Goal: Task Accomplishment & Management: Manage account settings

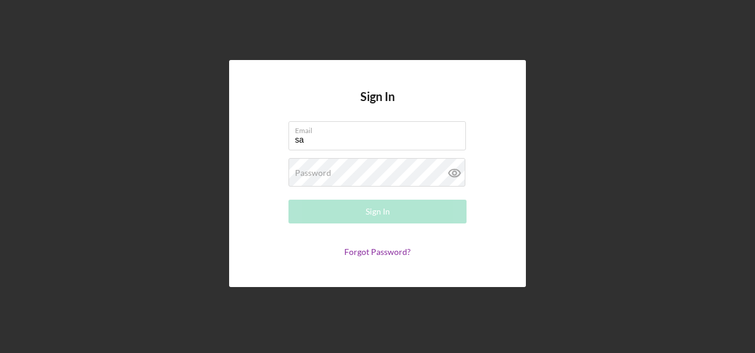
type input "[PERSON_NAME][EMAIL_ADDRESS][PERSON_NAME][DOMAIN_NAME]"
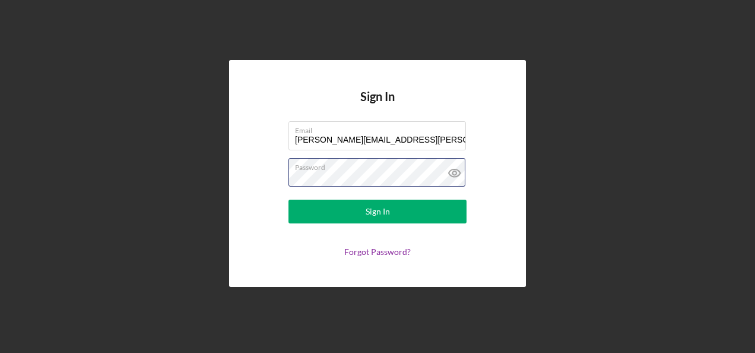
click at [288, 199] on button "Sign In" at bounding box center [377, 211] width 178 height 24
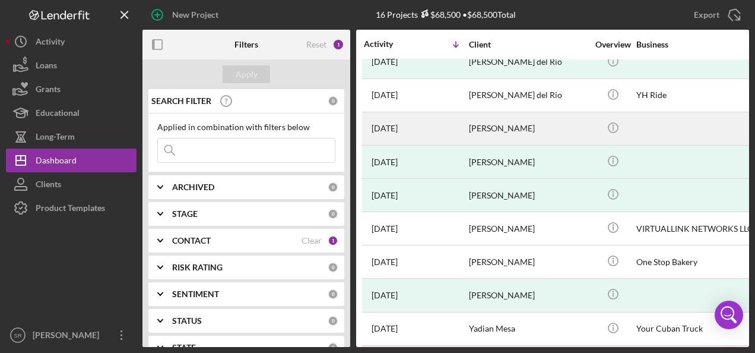
scroll to position [119, 0]
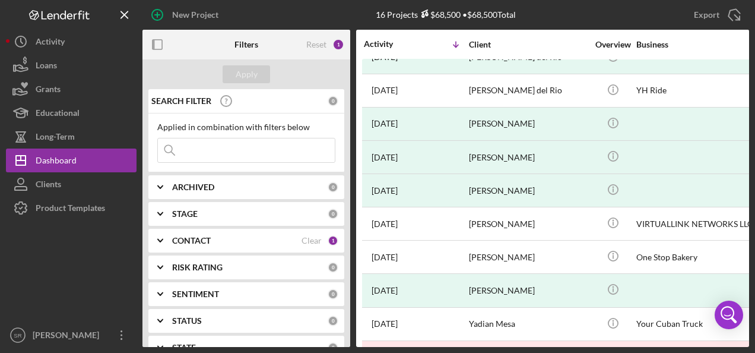
click at [223, 144] on input at bounding box center [246, 150] width 177 height 24
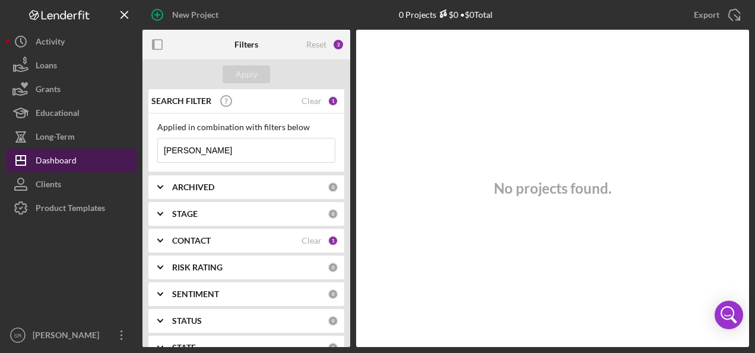
type input "miguel alarcon"
click at [71, 157] on div "Dashboard" at bounding box center [56, 161] width 41 height 27
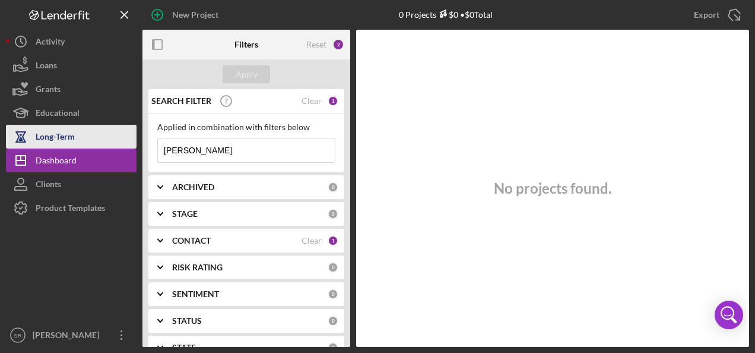
click at [62, 135] on div "Long-Term" at bounding box center [55, 138] width 39 height 27
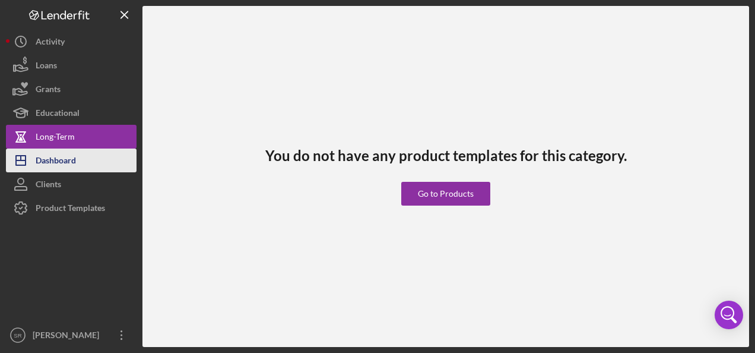
click at [57, 157] on div "Dashboard" at bounding box center [56, 161] width 40 height 27
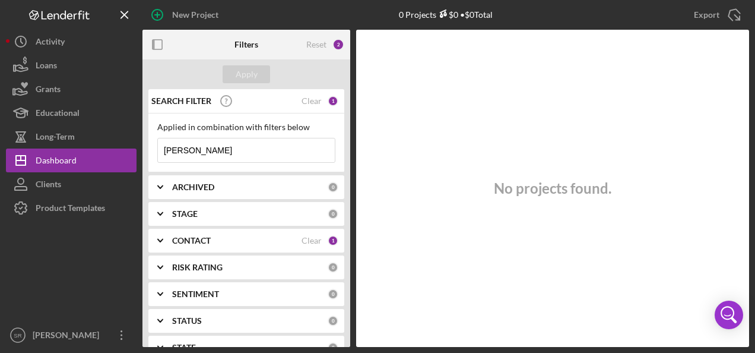
drag, startPoint x: 242, startPoint y: 148, endPoint x: 146, endPoint y: 150, distance: 95.6
click at [146, 150] on div "SEARCH FILTER Clear 1 Applied in combination with filters below miguel alarcon …" at bounding box center [246, 218] width 208 height 258
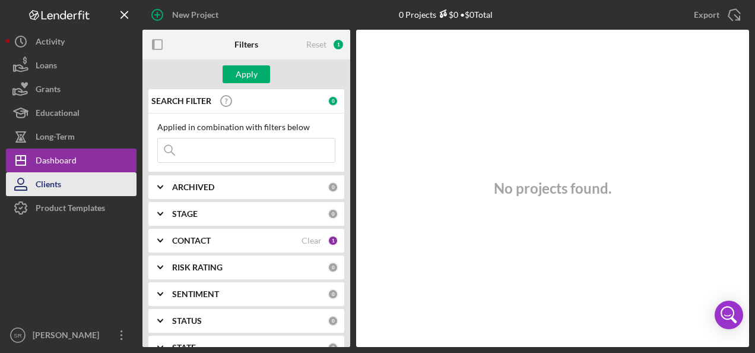
click at [52, 184] on div "Clients" at bounding box center [49, 185] width 26 height 27
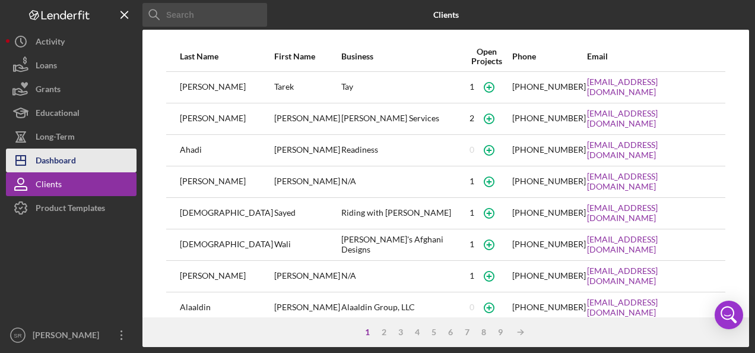
click at [90, 155] on button "Icon/Dashboard Dashboard" at bounding box center [71, 160] width 131 height 24
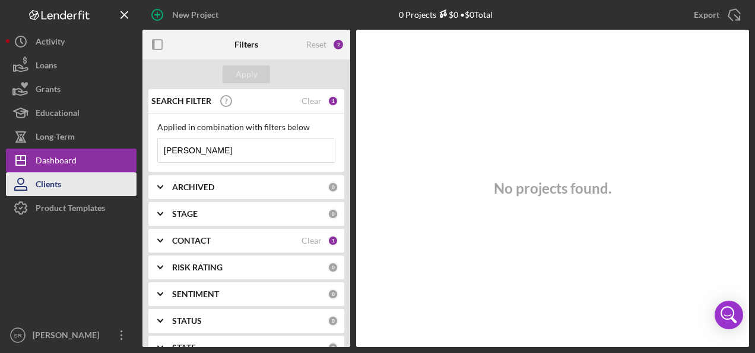
click at [53, 182] on div "Clients" at bounding box center [49, 185] width 26 height 27
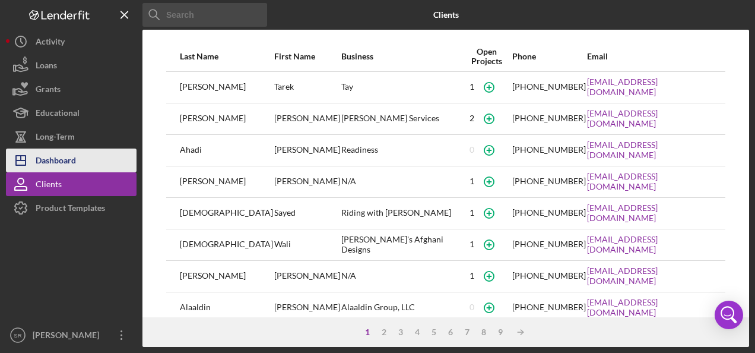
click at [58, 161] on div "Dashboard" at bounding box center [56, 161] width 40 height 27
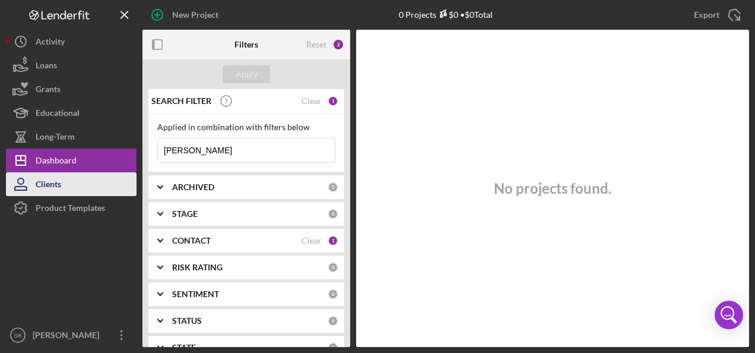
click at [52, 185] on div "Clients" at bounding box center [49, 185] width 26 height 27
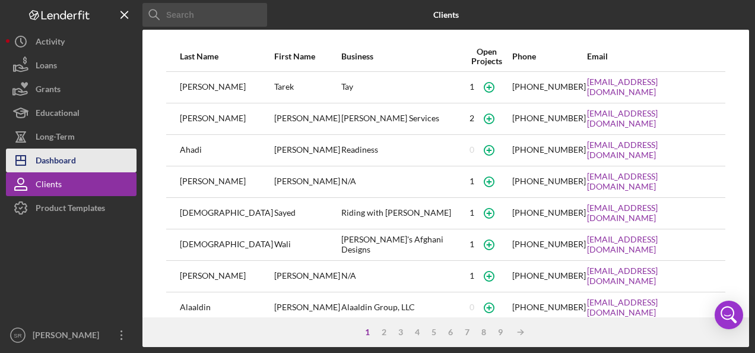
click at [64, 163] on div "Dashboard" at bounding box center [56, 161] width 40 height 27
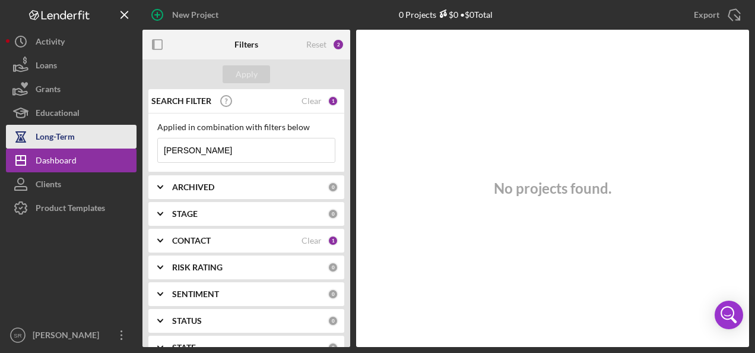
drag, startPoint x: 267, startPoint y: 151, endPoint x: 135, endPoint y: 148, distance: 131.8
click at [135, 148] on div "New Project 0 Projects $0 • $0 Total miguel alarcon Export Icon/Export Filters …" at bounding box center [377, 173] width 743 height 347
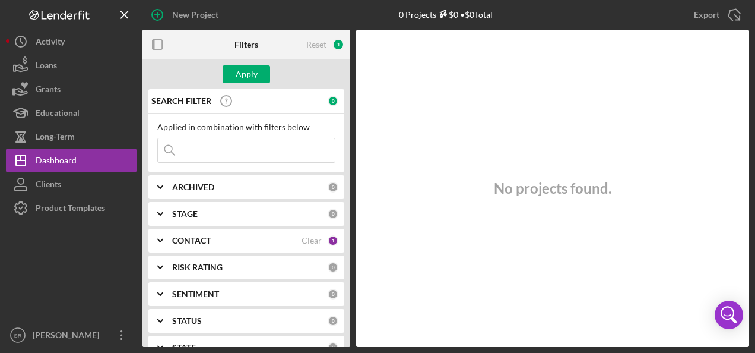
scroll to position [59, 0]
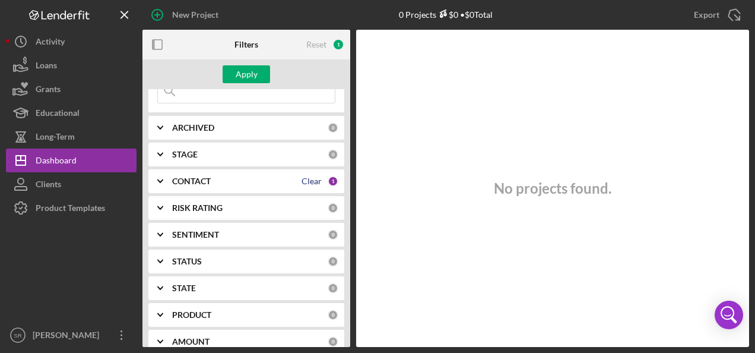
click at [302, 182] on div "Clear" at bounding box center [312, 180] width 20 height 9
click at [252, 78] on div "Apply" at bounding box center [247, 74] width 22 height 18
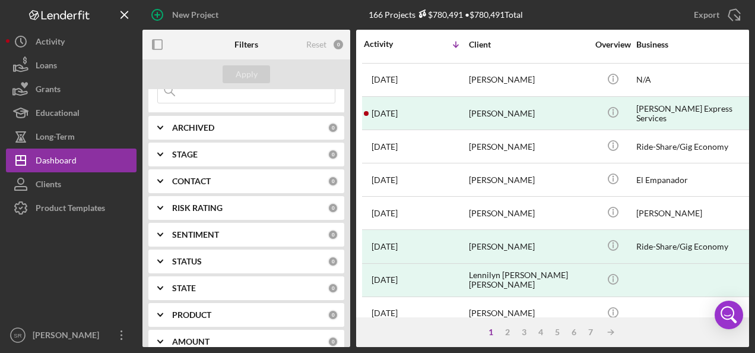
scroll to position [178, 0]
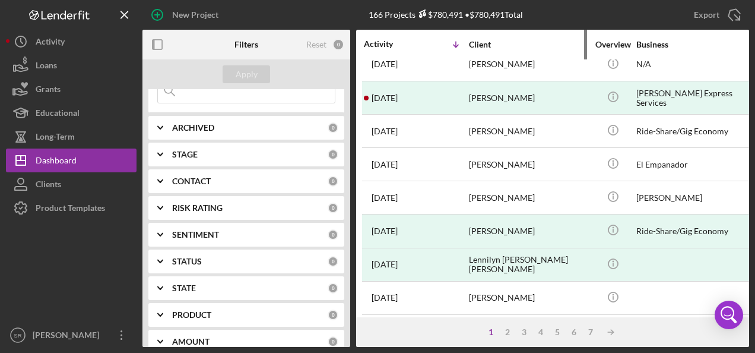
click at [478, 42] on div "Client" at bounding box center [528, 44] width 119 height 9
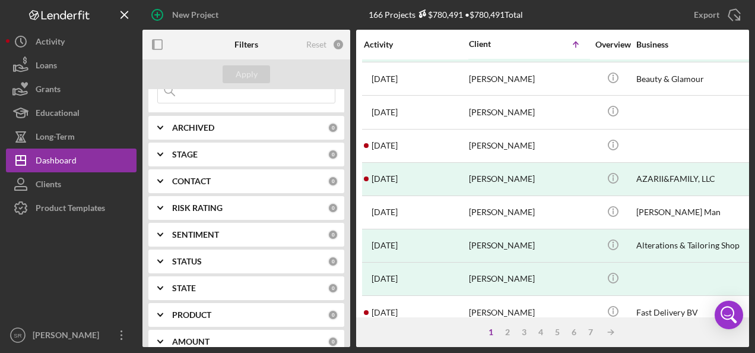
scroll to position [580, 0]
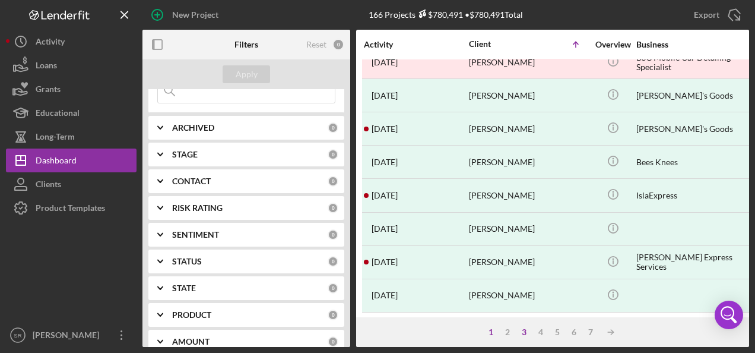
click at [522, 332] on div "3" at bounding box center [524, 331] width 17 height 9
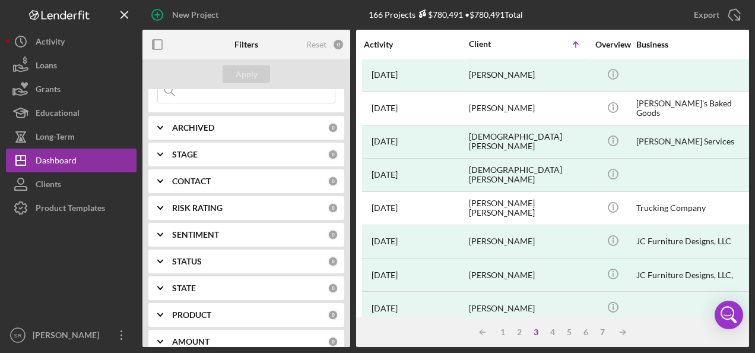
scroll to position [0, 0]
click at [551, 329] on div "4" at bounding box center [552, 331] width 17 height 9
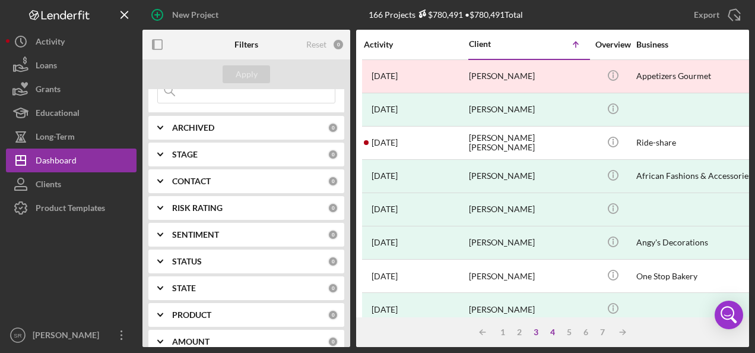
click at [535, 329] on div "3" at bounding box center [536, 331] width 17 height 9
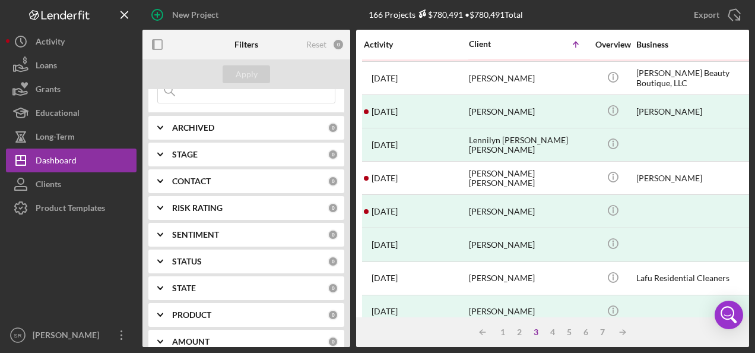
scroll to position [580, 0]
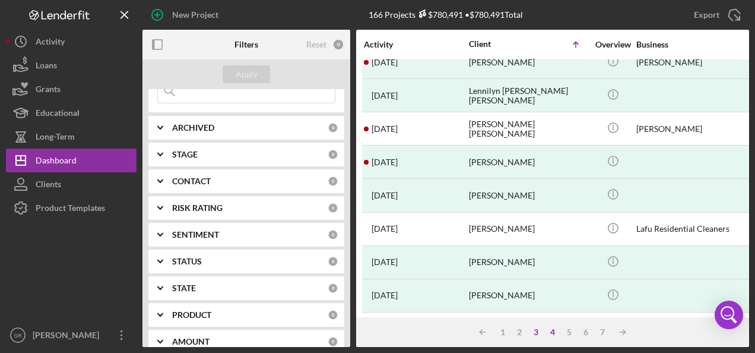
click at [553, 329] on div "4" at bounding box center [552, 331] width 17 height 9
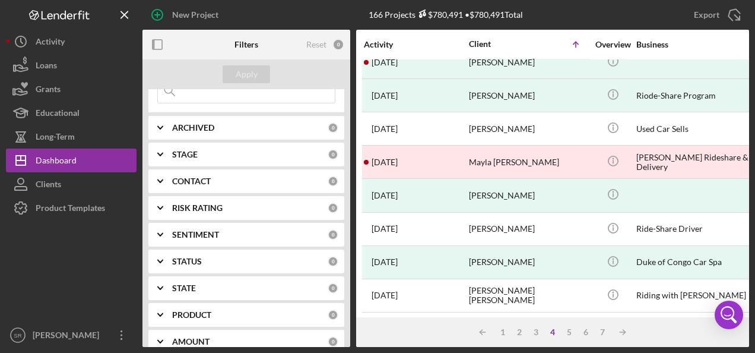
click at [188, 177] on b "CONTACT" at bounding box center [191, 180] width 39 height 9
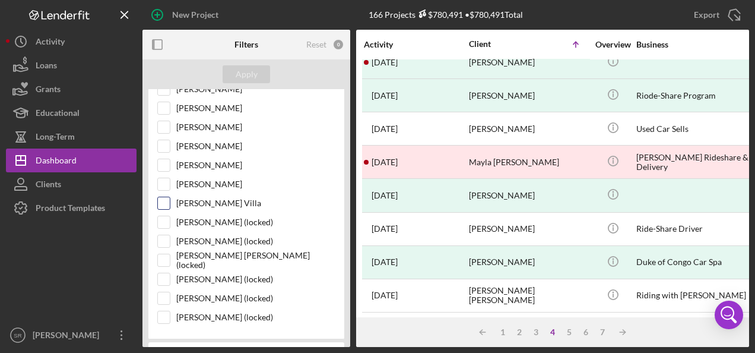
scroll to position [237, 0]
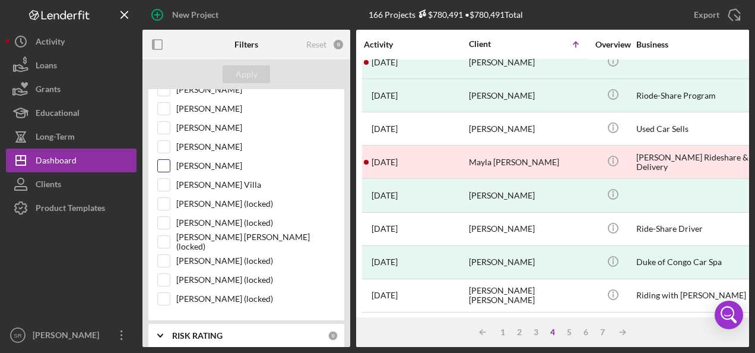
click at [167, 166] on input "Tiffany Dixon-McGuire" at bounding box center [164, 166] width 12 height 12
checkbox input "true"
click at [163, 179] on input "Brenda Montecinos Villa" at bounding box center [164, 185] width 12 height 12
click at [244, 72] on div "Apply" at bounding box center [247, 74] width 22 height 18
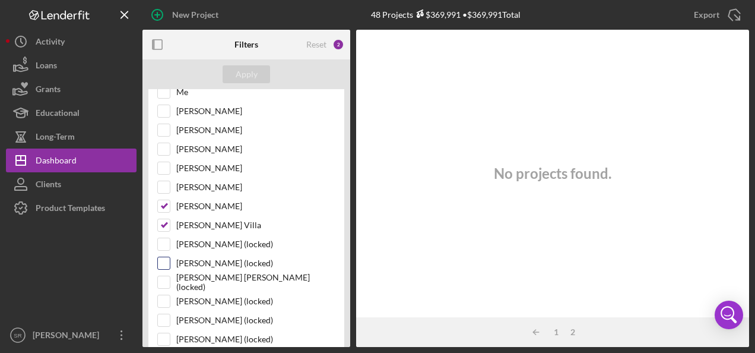
scroll to position [178, 0]
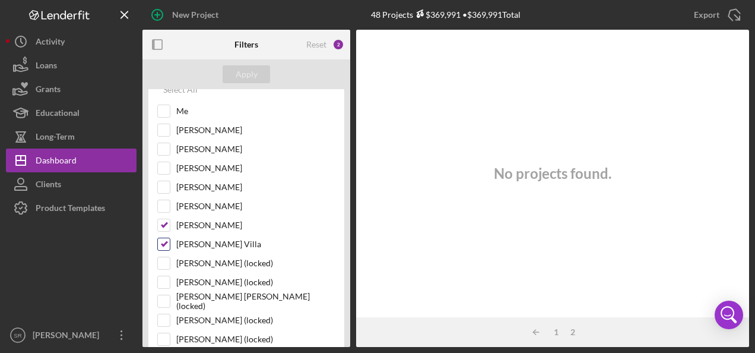
click at [171, 243] on div "Brenda Montecinos Villa" at bounding box center [246, 246] width 178 height 19
click at [162, 239] on input "Brenda Montecinos Villa" at bounding box center [164, 244] width 12 height 12
checkbox input "false"
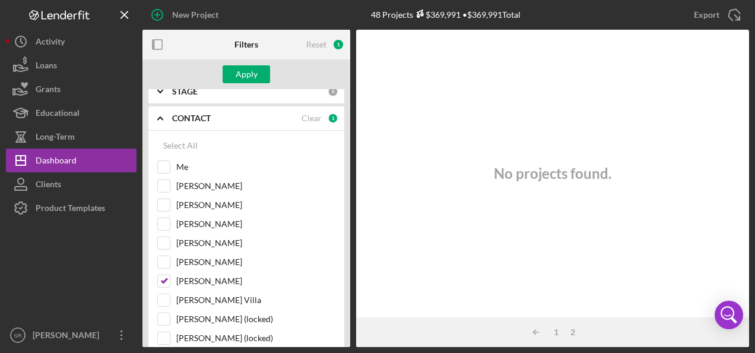
scroll to position [59, 0]
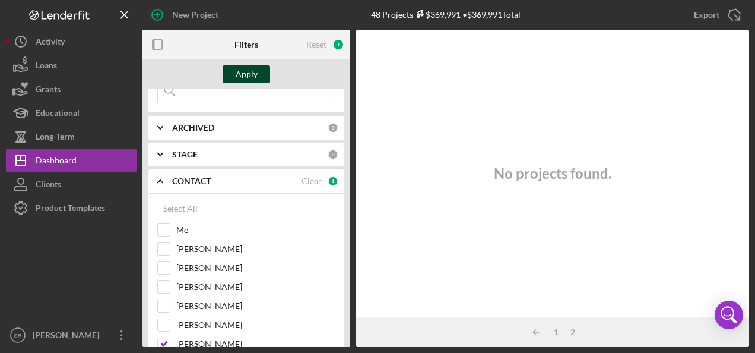
click at [246, 74] on div "Apply" at bounding box center [247, 74] width 22 height 18
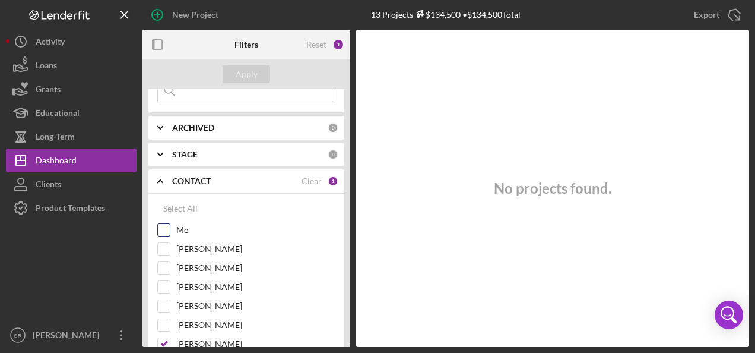
click at [163, 231] on input "Me" at bounding box center [164, 230] width 12 height 12
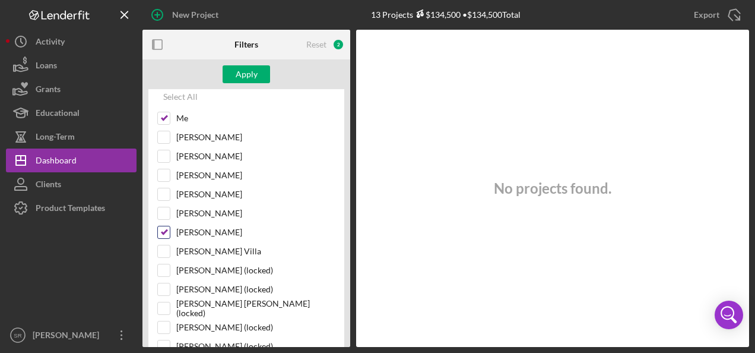
scroll to position [178, 0]
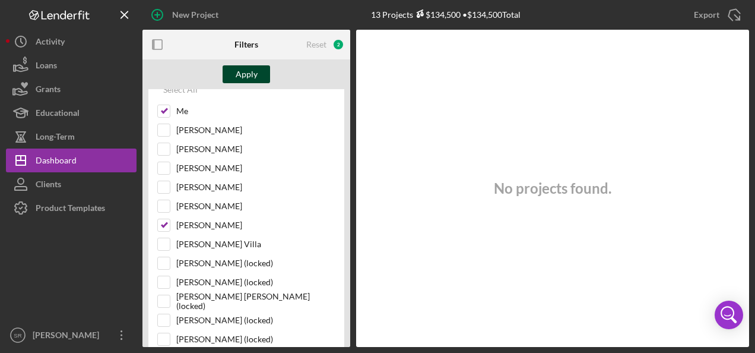
click at [252, 70] on div "Apply" at bounding box center [247, 74] width 22 height 18
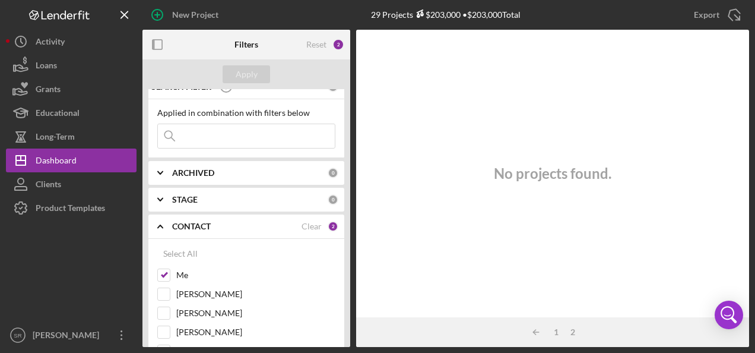
scroll to position [0, 0]
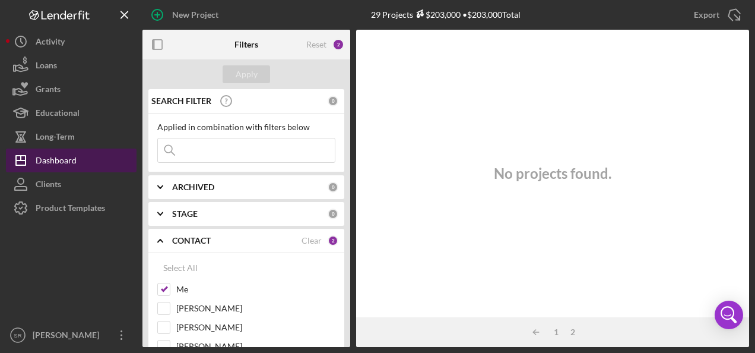
click at [87, 157] on button "Icon/Dashboard Dashboard" at bounding box center [71, 160] width 131 height 24
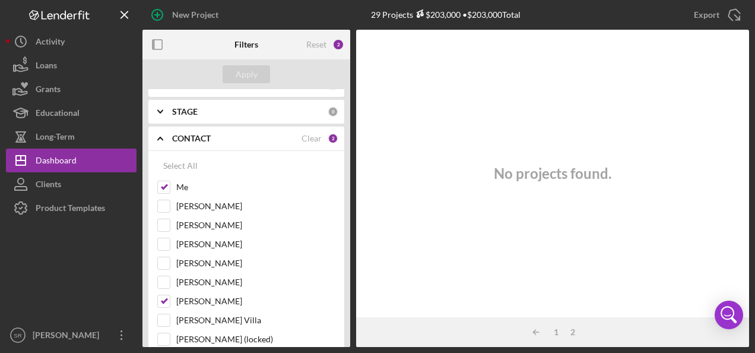
scroll to position [119, 0]
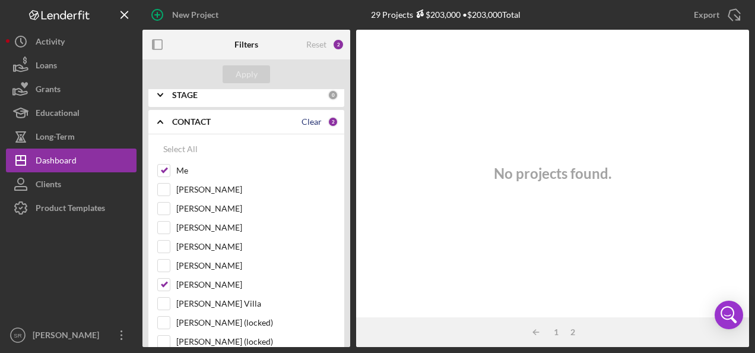
click at [309, 123] on div "Clear" at bounding box center [312, 121] width 20 height 9
checkbox input "false"
click at [164, 167] on input "Me" at bounding box center [164, 170] width 12 height 12
checkbox input "true"
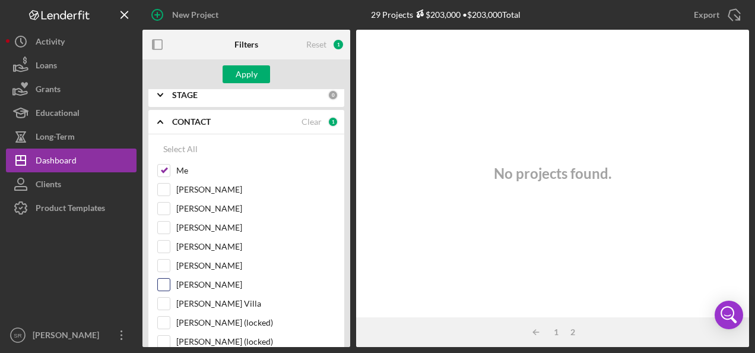
click at [168, 280] on input "Tiffany Dixon-McGuire" at bounding box center [164, 284] width 12 height 12
click at [241, 69] on div "Apply" at bounding box center [247, 74] width 22 height 18
click at [164, 278] on input "Tiffany Dixon-McGuire" at bounding box center [164, 284] width 12 height 12
checkbox input "false"
click at [243, 71] on div "Apply" at bounding box center [247, 74] width 22 height 18
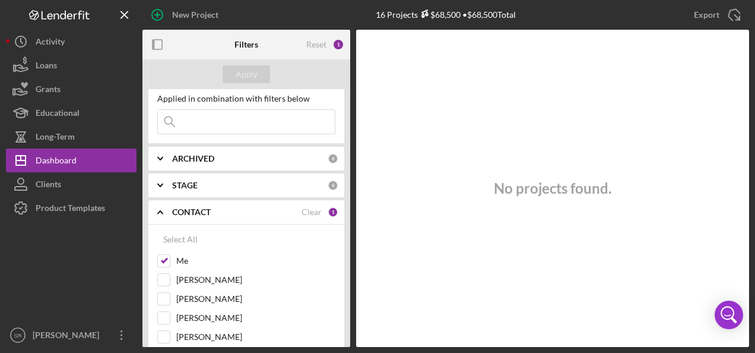
scroll to position [0, 0]
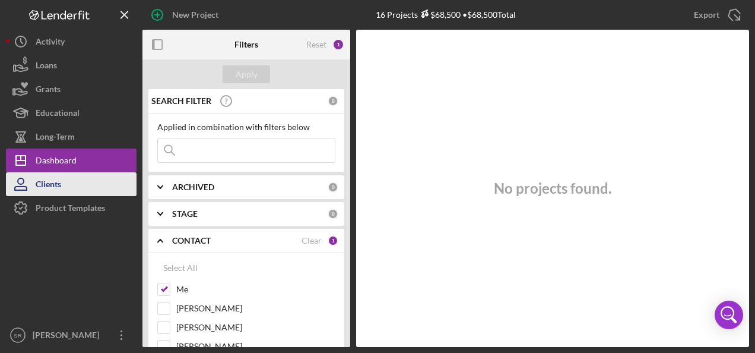
click at [78, 176] on button "Clients" at bounding box center [71, 184] width 131 height 24
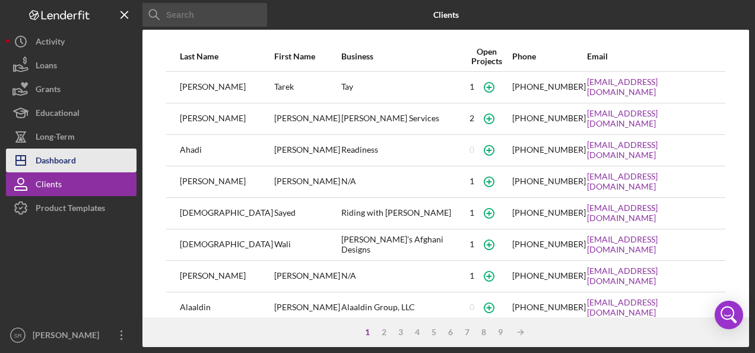
click at [64, 156] on div "Dashboard" at bounding box center [56, 161] width 40 height 27
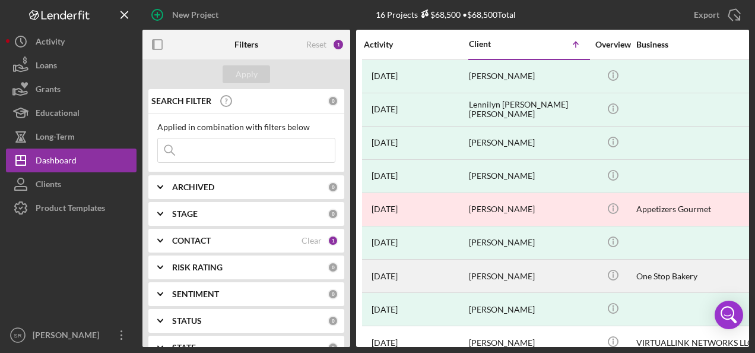
scroll to position [119, 0]
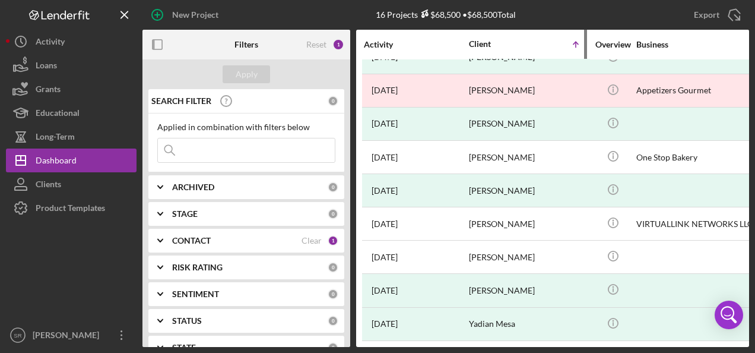
click at [477, 38] on div "Client Icon/Table Sort Arrow" at bounding box center [528, 44] width 119 height 28
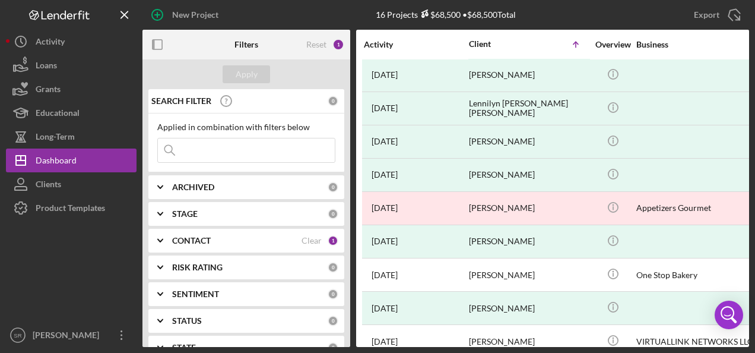
scroll to position [0, 0]
click at [209, 237] on b "CONTACT" at bounding box center [191, 240] width 39 height 9
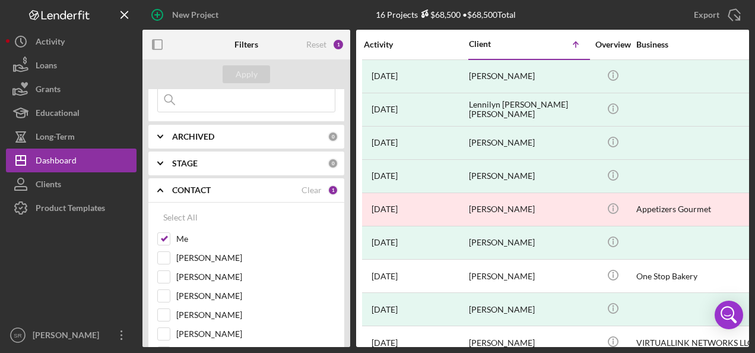
scroll to position [119, 0]
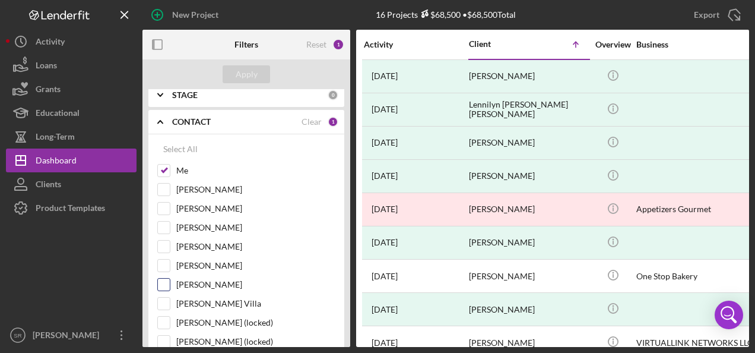
click at [163, 279] on input "Tiffany Dixon-McGuire" at bounding box center [164, 284] width 12 height 12
checkbox input "true"
click at [245, 74] on div "Apply" at bounding box center [247, 74] width 22 height 18
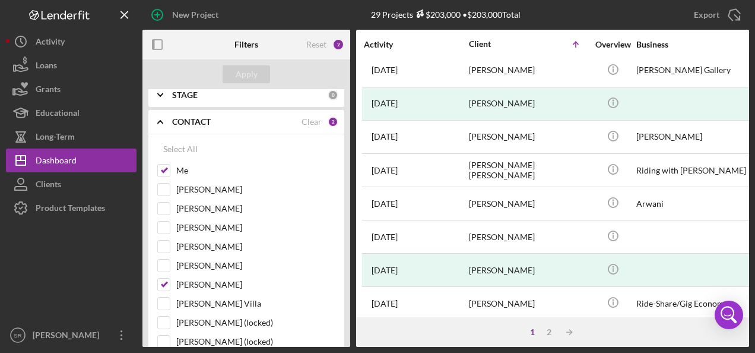
scroll to position [415, 0]
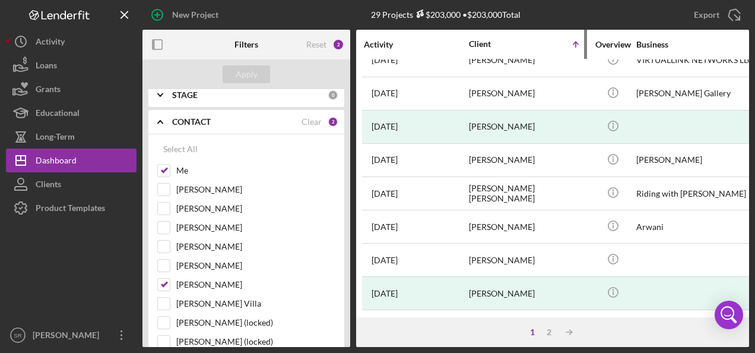
click at [476, 47] on div "Client" at bounding box center [498, 43] width 59 height 9
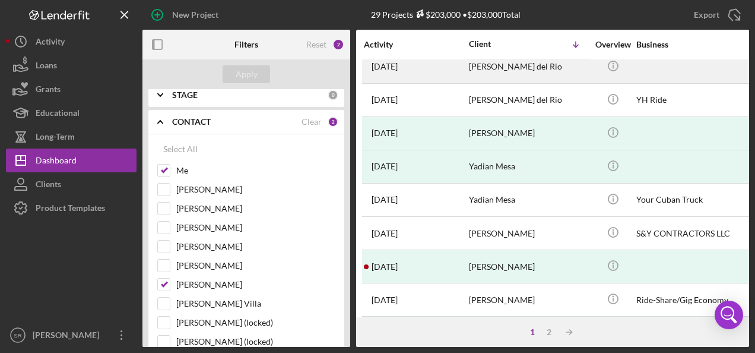
scroll to position [59, 0]
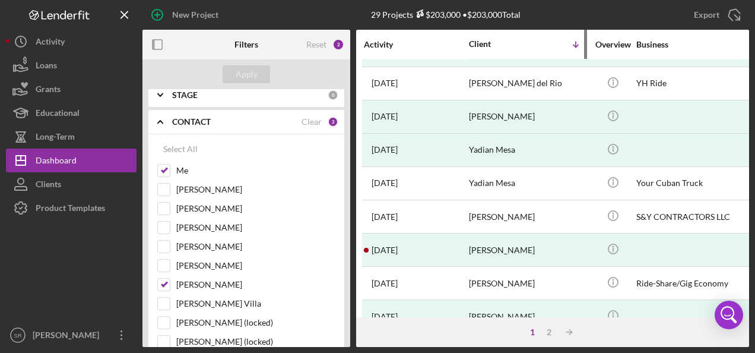
click at [482, 43] on div "Client" at bounding box center [498, 43] width 59 height 9
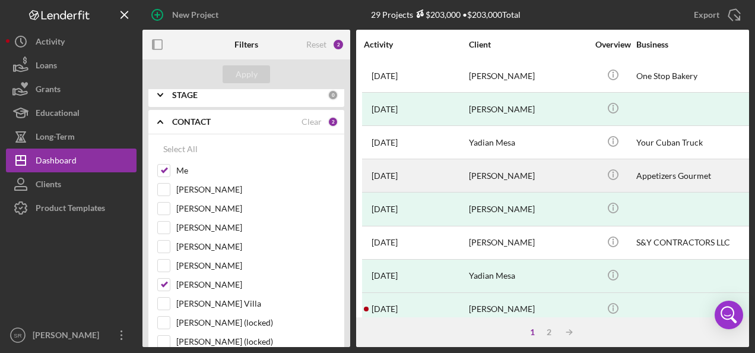
scroll to position [580, 0]
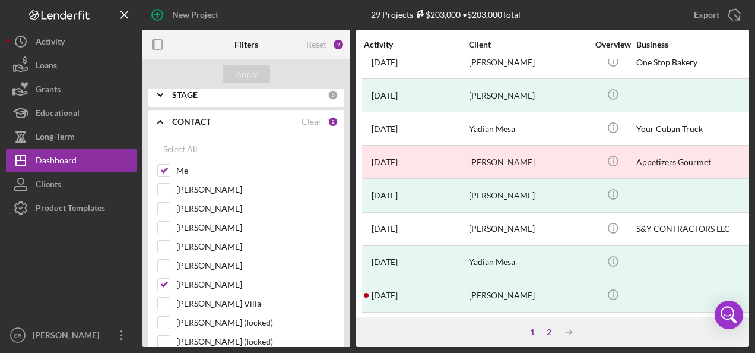
click at [549, 332] on div "2" at bounding box center [549, 331] width 17 height 9
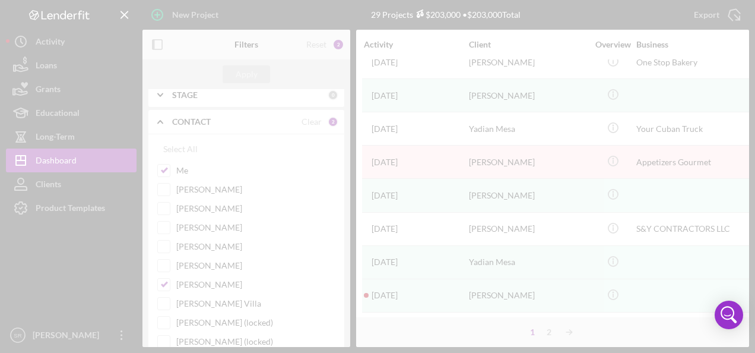
scroll to position [0, 0]
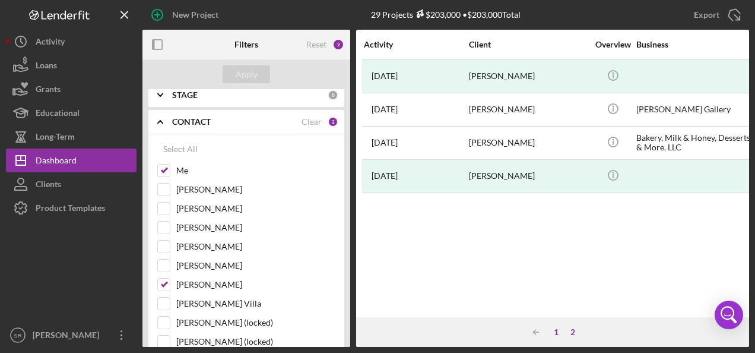
click at [555, 329] on div "1" at bounding box center [556, 331] width 17 height 9
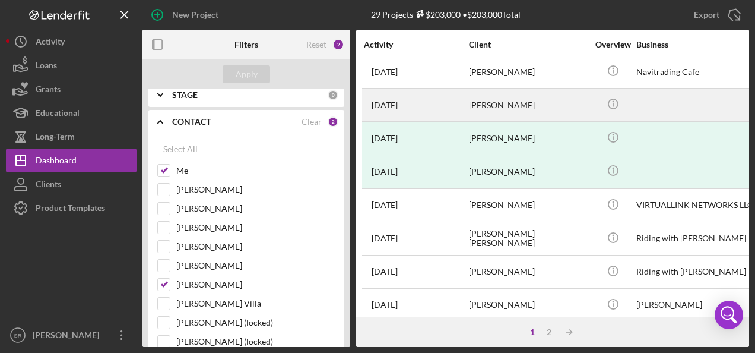
scroll to position [356, 0]
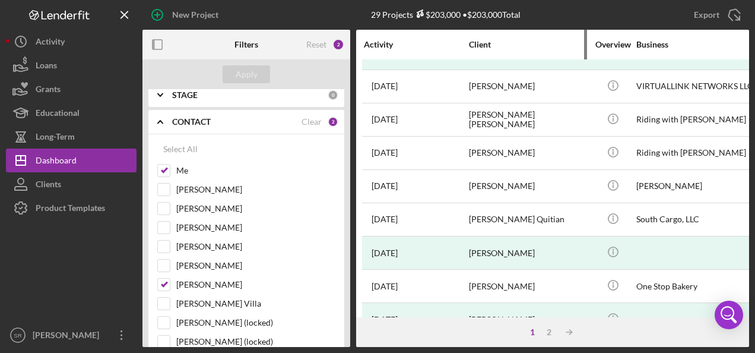
click at [480, 45] on div "Client" at bounding box center [528, 44] width 119 height 9
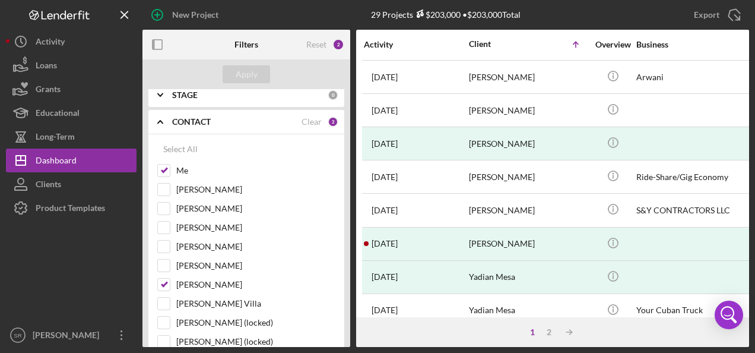
scroll to position [580, 0]
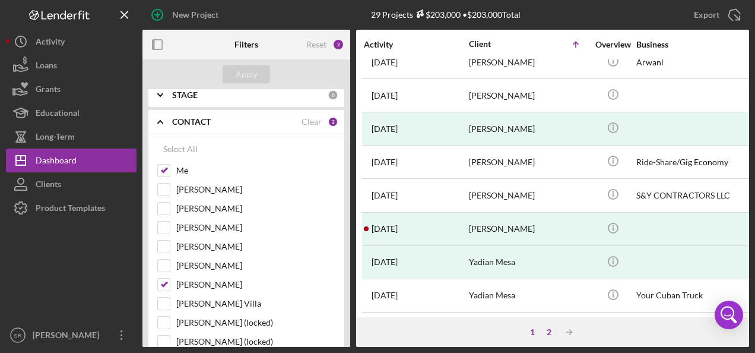
click at [548, 329] on div "2" at bounding box center [549, 331] width 17 height 9
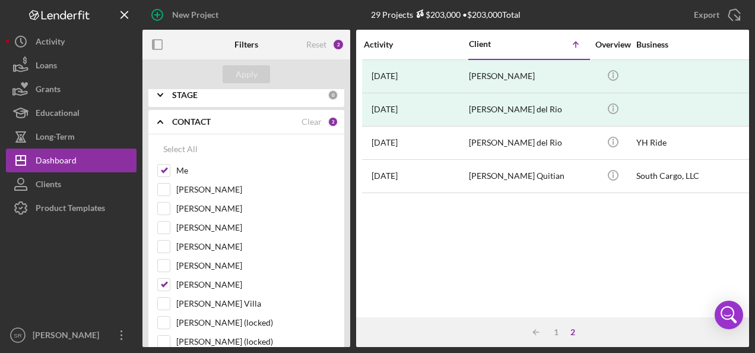
scroll to position [0, 0]
click at [557, 334] on div "1" at bounding box center [556, 331] width 17 height 9
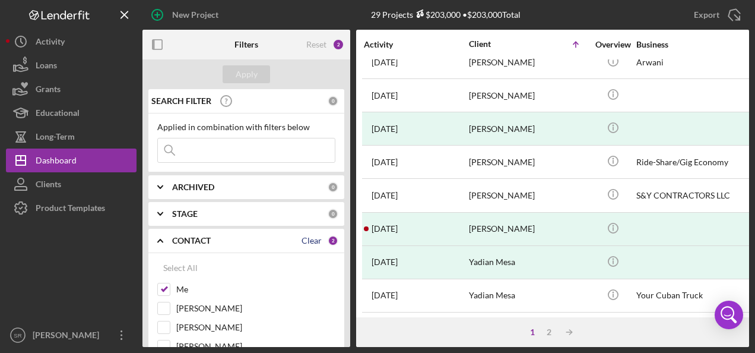
click at [306, 237] on div "Clear" at bounding box center [312, 240] width 20 height 9
checkbox input "false"
click at [245, 72] on div "Apply" at bounding box center [247, 74] width 22 height 18
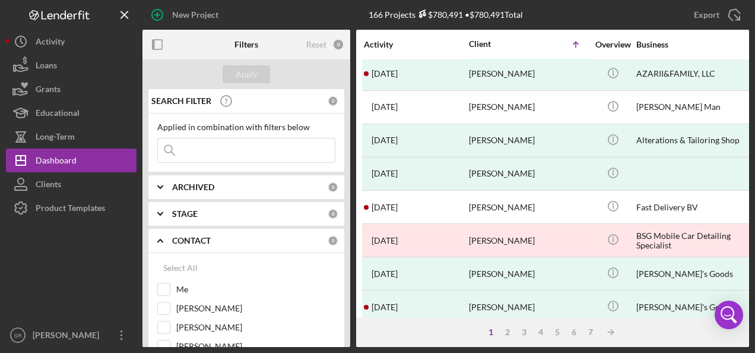
scroll to position [580, 0]
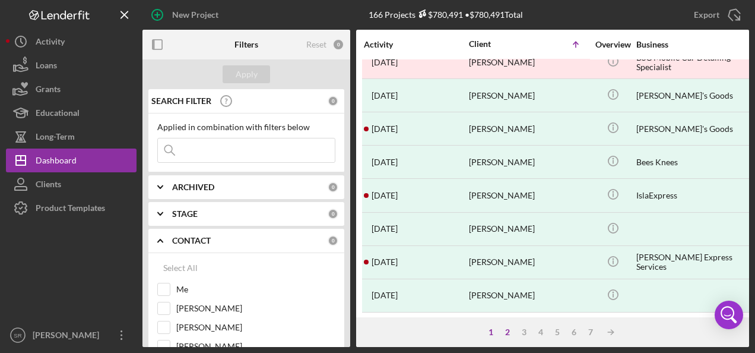
click at [507, 329] on div "2" at bounding box center [507, 331] width 17 height 9
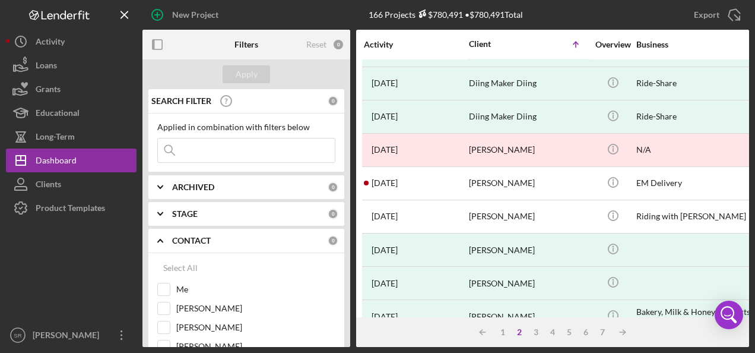
scroll to position [0, 0]
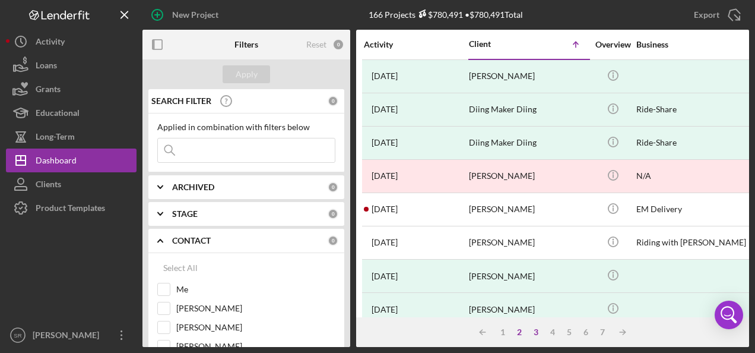
click at [535, 333] on div "3" at bounding box center [536, 331] width 17 height 9
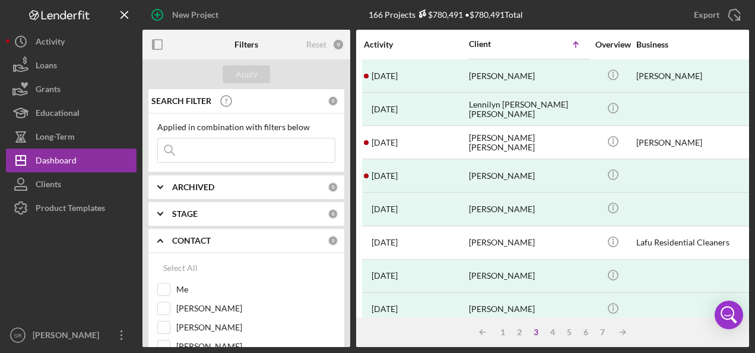
scroll to position [580, 0]
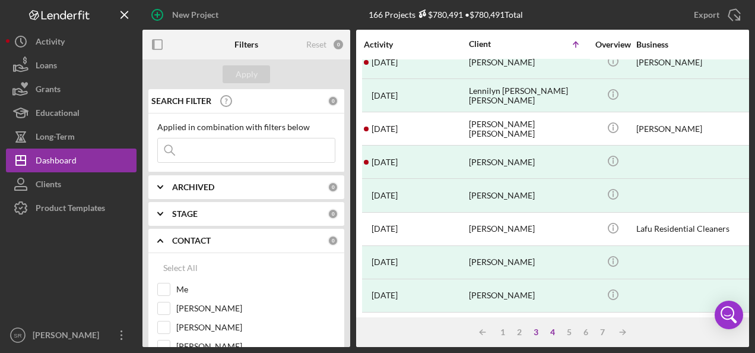
click at [556, 332] on div "4" at bounding box center [552, 331] width 17 height 9
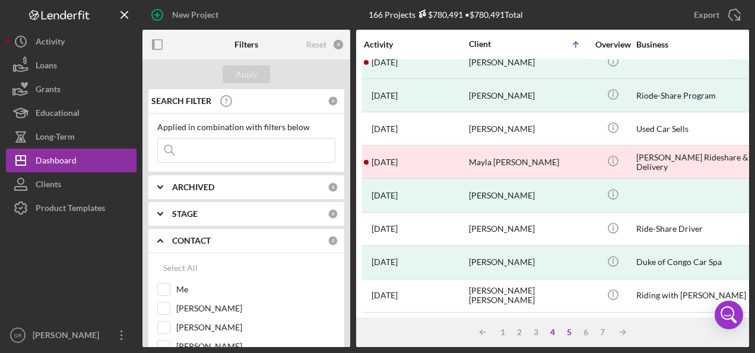
click at [567, 332] on div "5" at bounding box center [569, 331] width 17 height 9
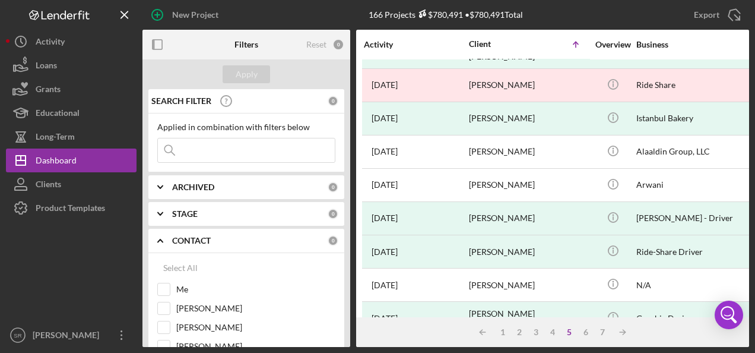
scroll to position [0, 0]
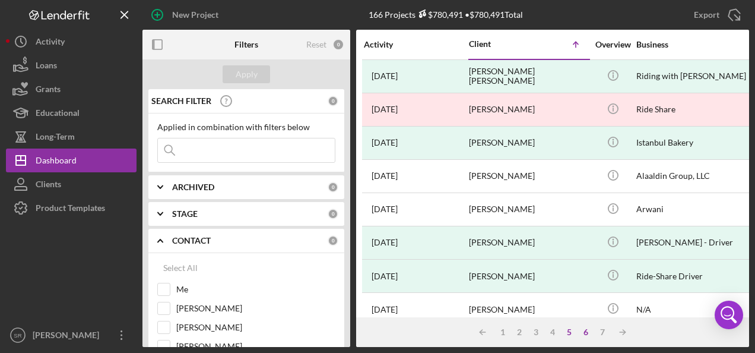
click at [588, 334] on div "6" at bounding box center [586, 331] width 17 height 9
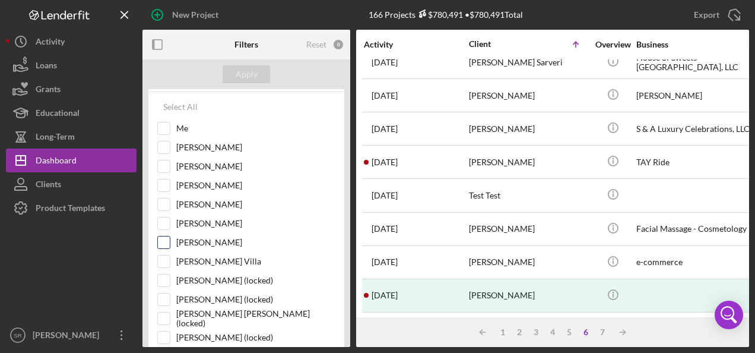
scroll to position [178, 0]
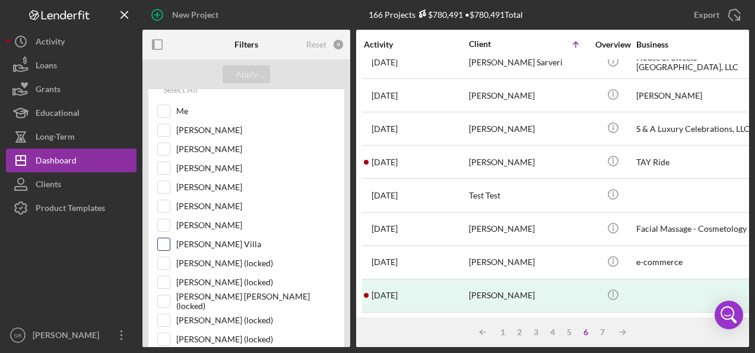
click at [161, 238] on input "Brenda Montecinos Villa" at bounding box center [164, 244] width 12 height 12
click at [243, 75] on div "Apply" at bounding box center [247, 74] width 22 height 18
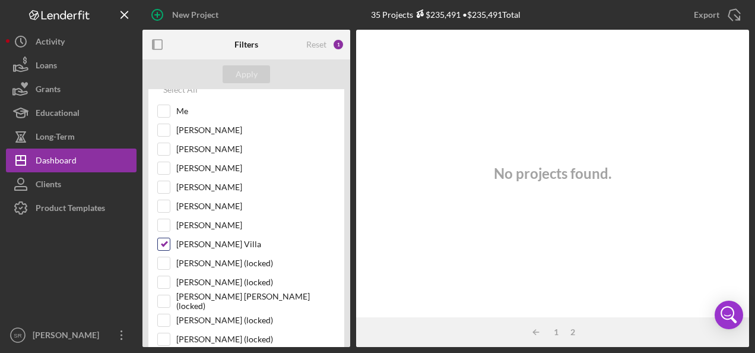
click at [167, 242] on input "Brenda Montecinos Villa" at bounding box center [164, 244] width 12 height 12
checkbox input "false"
click at [167, 222] on input "Tiffany Dixon-McGuire" at bounding box center [164, 225] width 12 height 12
checkbox input "true"
click at [248, 71] on div "Apply" at bounding box center [247, 74] width 22 height 18
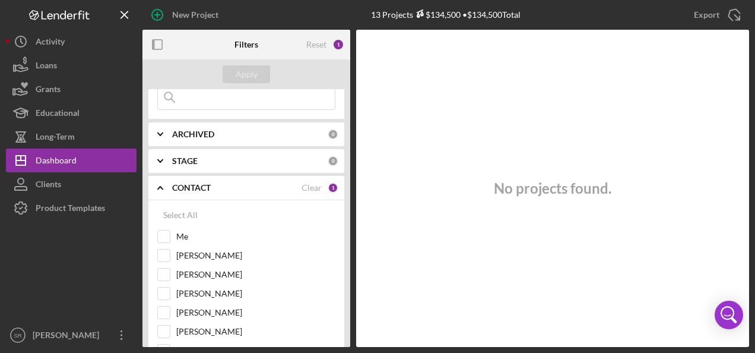
scroll to position [119, 0]
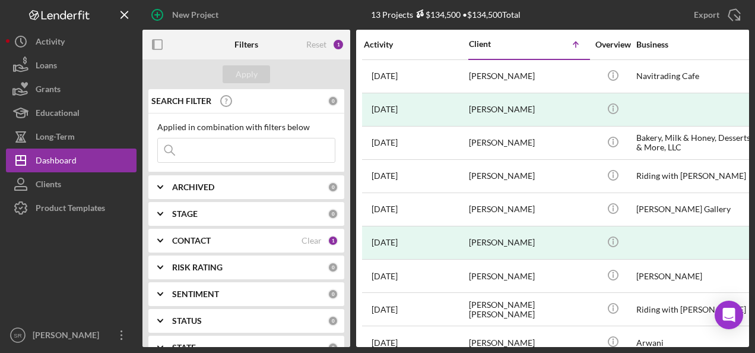
click at [228, 239] on div "CONTACT" at bounding box center [236, 240] width 129 height 9
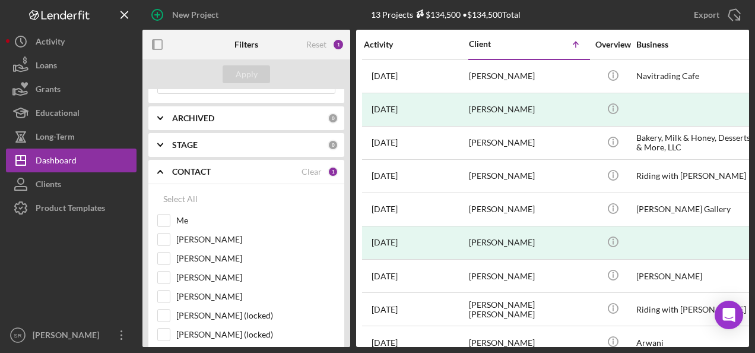
scroll to position [178, 0]
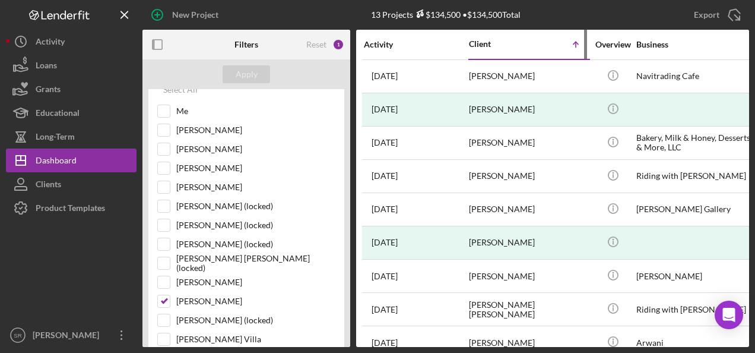
click at [486, 49] on div "Client" at bounding box center [498, 43] width 59 height 9
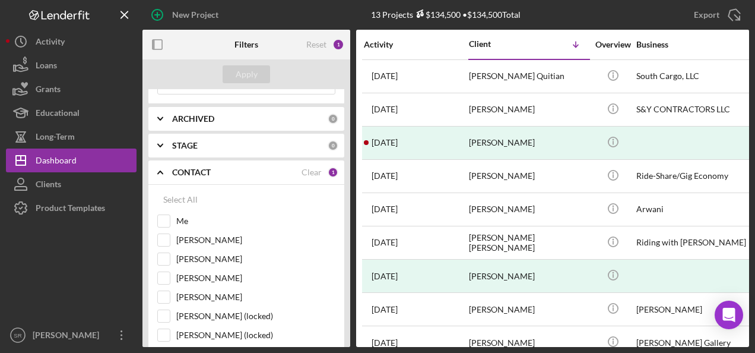
scroll to position [0, 0]
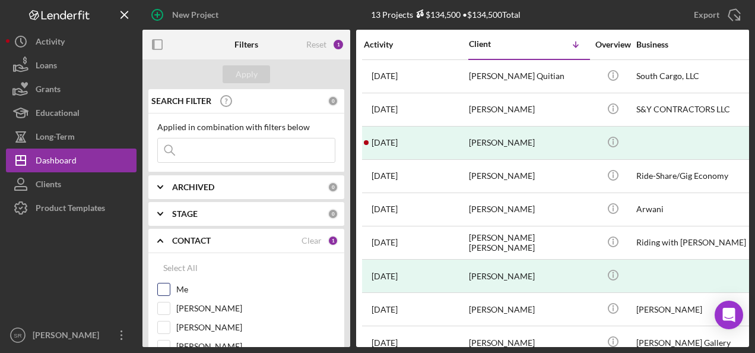
click at [166, 290] on input "Me" at bounding box center [164, 289] width 12 height 12
checkbox input "true"
click at [249, 67] on div "Apply" at bounding box center [247, 74] width 22 height 18
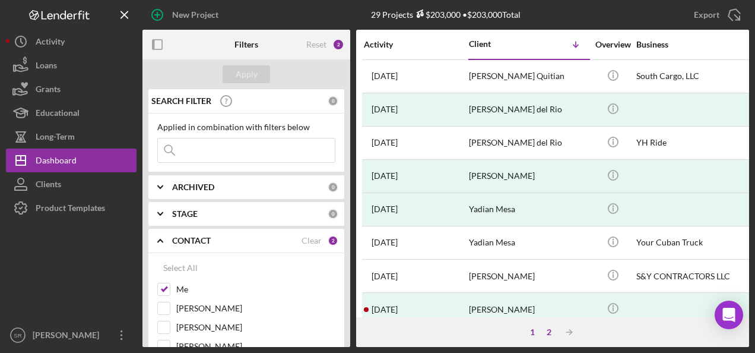
click at [550, 331] on div "2" at bounding box center [549, 331] width 17 height 9
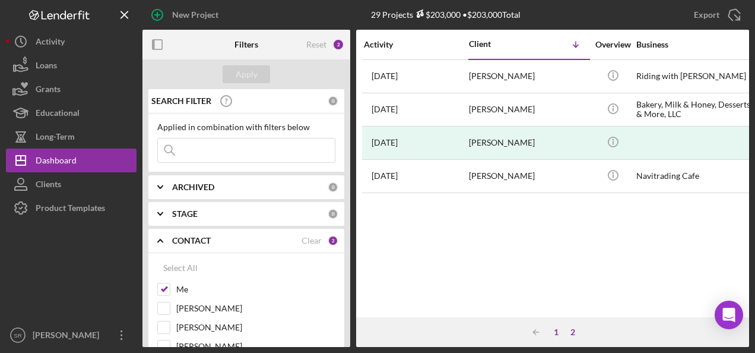
click at [556, 331] on div "1" at bounding box center [556, 331] width 17 height 9
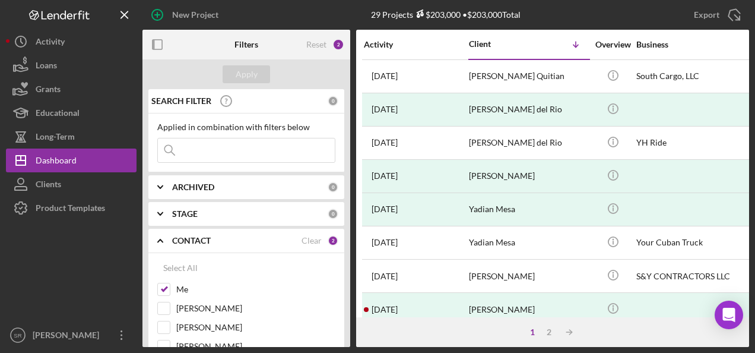
click at [232, 13] on div "New Project" at bounding box center [243, 15] width 202 height 30
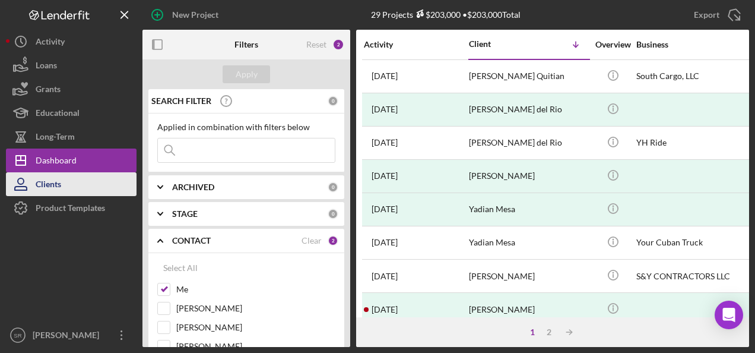
click at [49, 186] on div "Clients" at bounding box center [49, 185] width 26 height 27
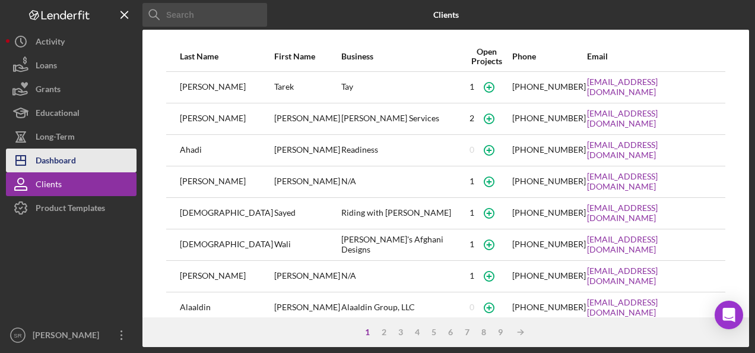
click at [68, 158] on div "Dashboard" at bounding box center [56, 161] width 40 height 27
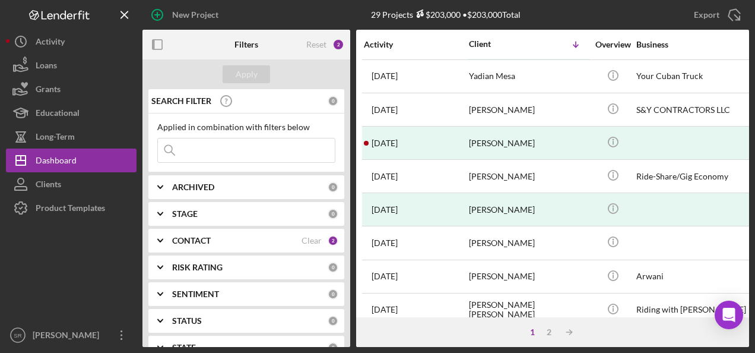
scroll to position [164, 0]
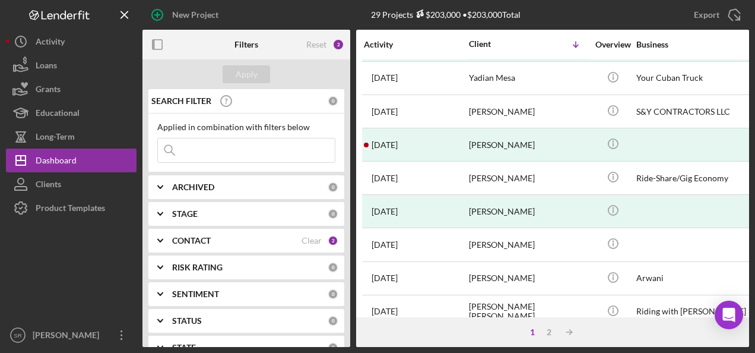
click at [207, 239] on b "CONTACT" at bounding box center [191, 240] width 39 height 9
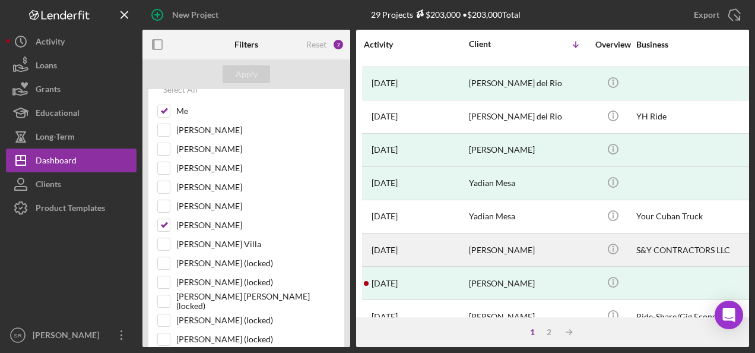
scroll to position [0, 0]
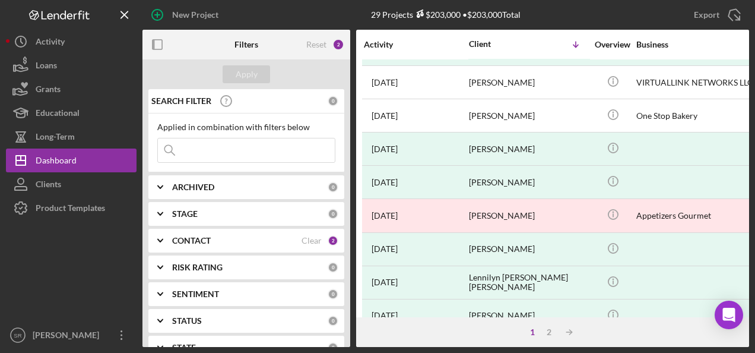
scroll to position [580, 0]
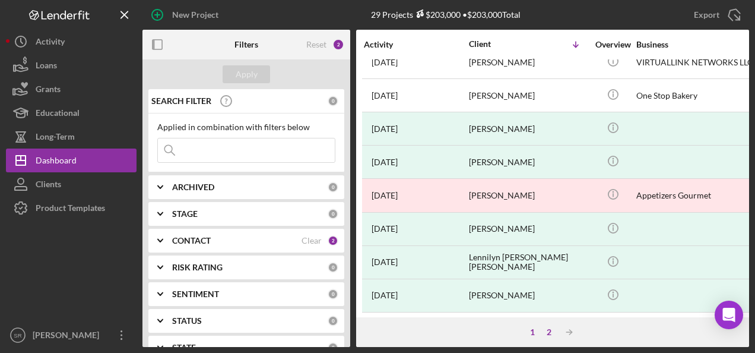
click at [546, 331] on div "2" at bounding box center [549, 331] width 17 height 9
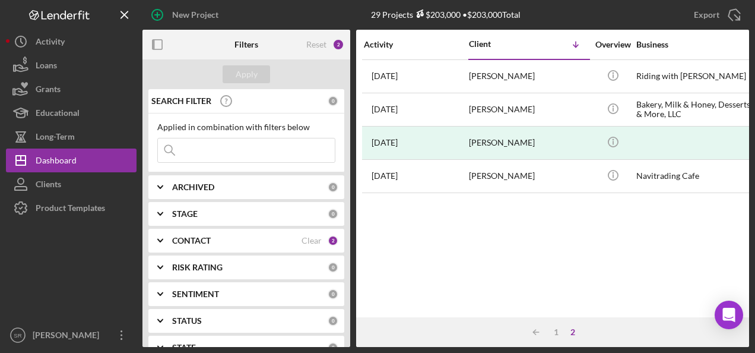
scroll to position [0, 0]
click at [560, 335] on div "1" at bounding box center [556, 331] width 17 height 9
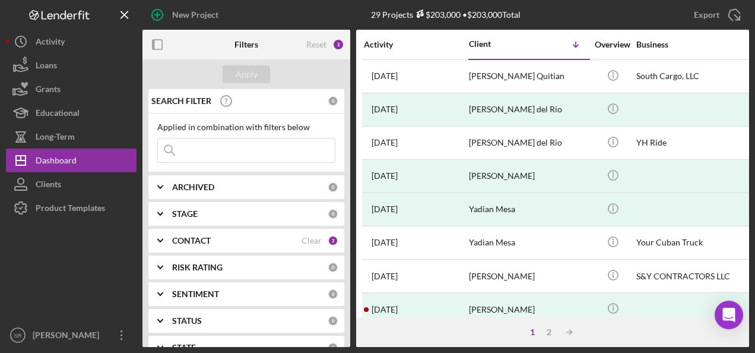
click at [225, 238] on div "CONTACT" at bounding box center [236, 240] width 129 height 9
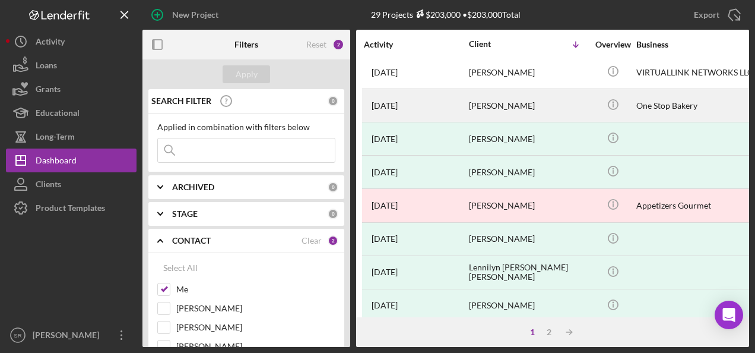
scroll to position [580, 0]
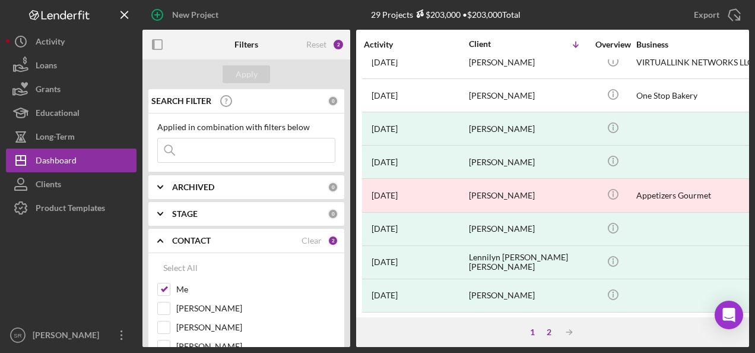
click at [547, 333] on div "2" at bounding box center [549, 331] width 17 height 9
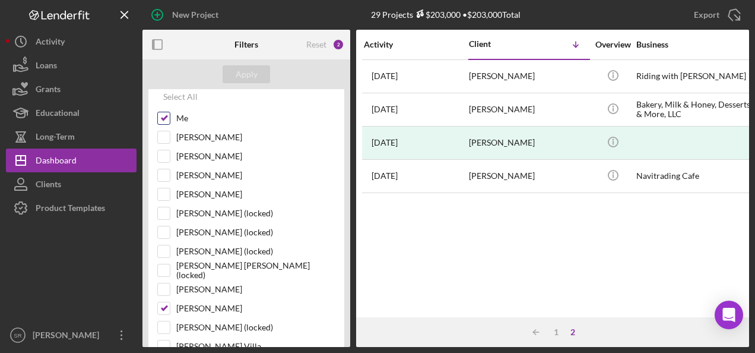
scroll to position [178, 0]
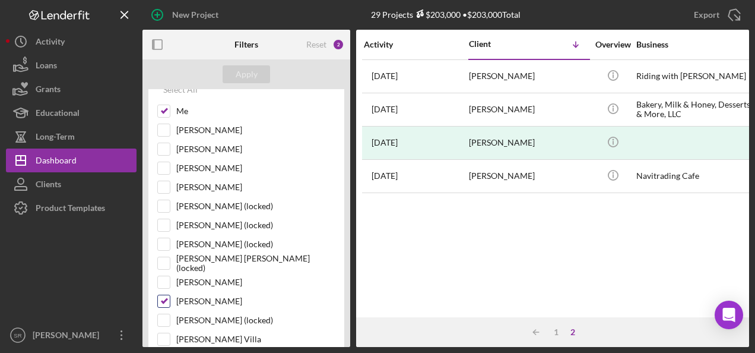
click at [164, 297] on input "[PERSON_NAME]" at bounding box center [164, 301] width 12 height 12
checkbox input "false"
click at [246, 75] on div "Apply" at bounding box center [247, 74] width 22 height 18
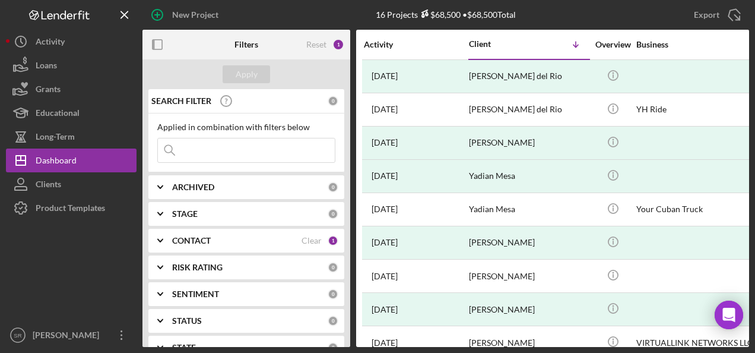
click at [234, 239] on div "CONTACT" at bounding box center [236, 240] width 129 height 9
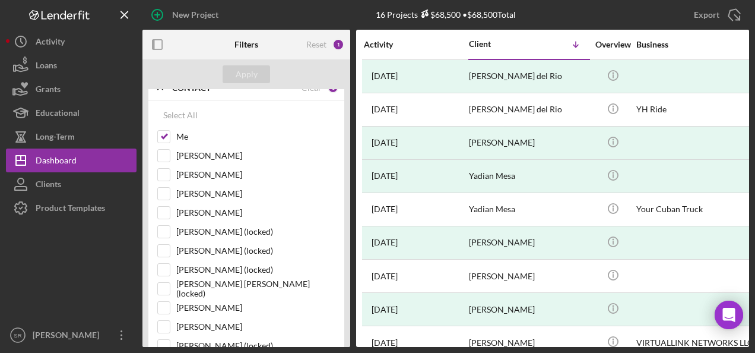
scroll to position [178, 0]
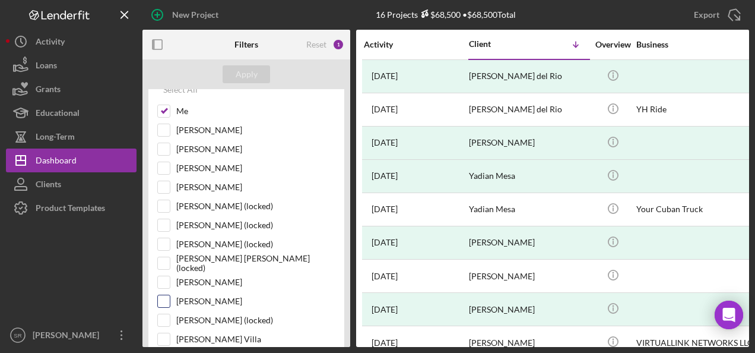
click at [166, 297] on input "Tiffany Dixon-McGuire" at bounding box center [164, 301] width 12 height 12
click at [253, 74] on div "Apply" at bounding box center [247, 74] width 22 height 18
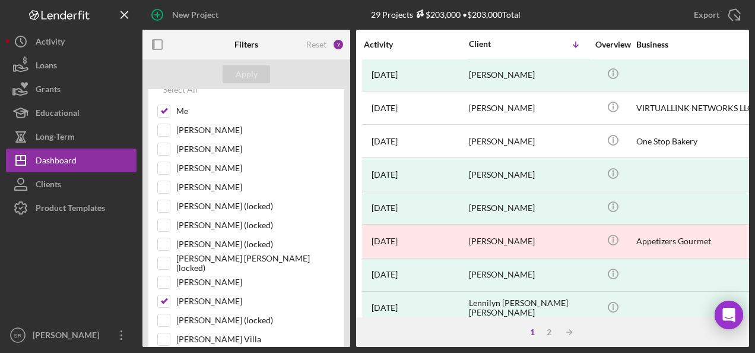
scroll to position [580, 0]
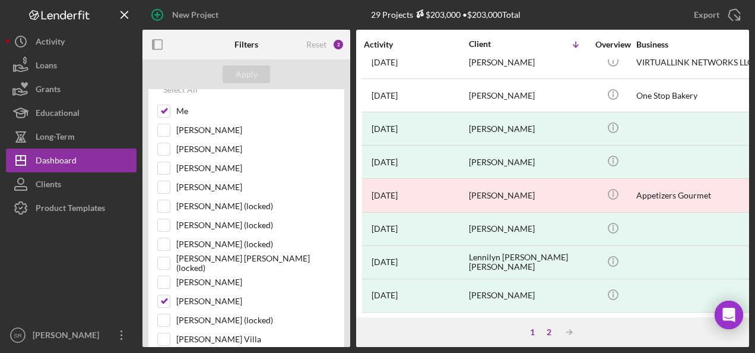
click at [550, 329] on div "2" at bounding box center [549, 331] width 17 height 9
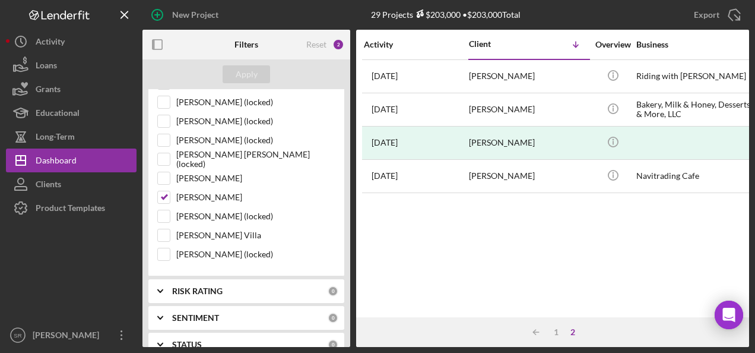
scroll to position [297, 0]
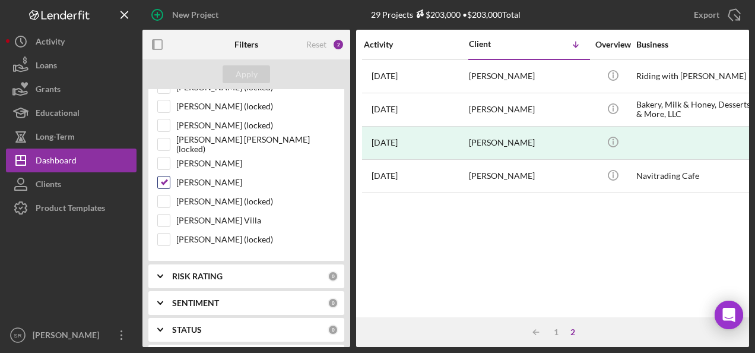
click at [166, 182] on input "[PERSON_NAME]" at bounding box center [164, 182] width 12 height 12
checkbox input "false"
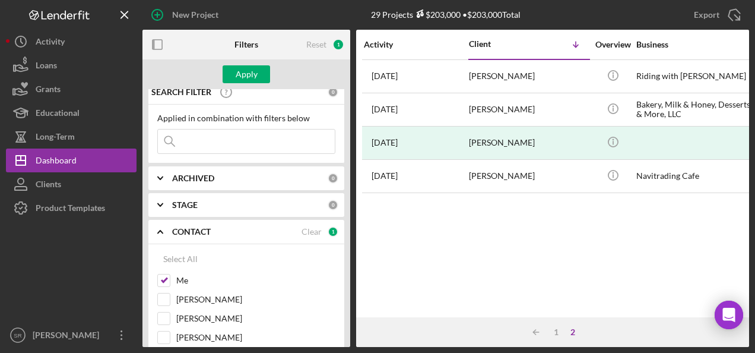
scroll to position [0, 0]
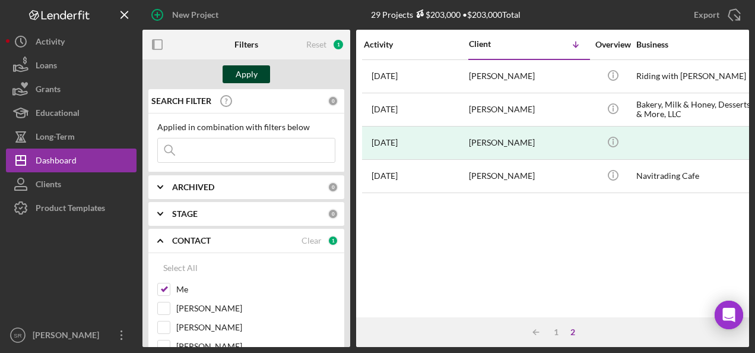
click at [237, 74] on div "Apply" at bounding box center [247, 74] width 22 height 18
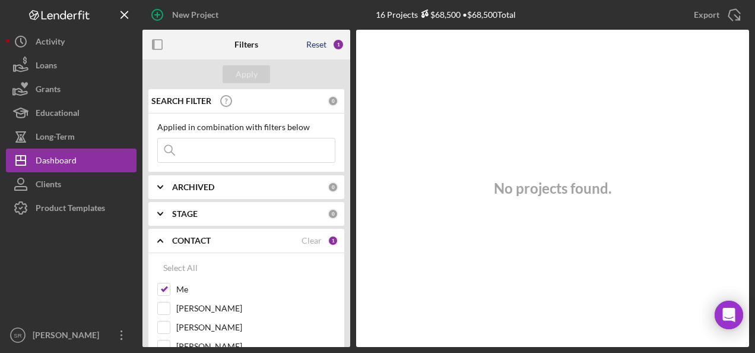
click at [318, 44] on div "Reset" at bounding box center [316, 44] width 20 height 9
click at [252, 74] on div "Apply" at bounding box center [247, 74] width 22 height 18
click at [338, 40] on div "2" at bounding box center [338, 45] width 12 height 12
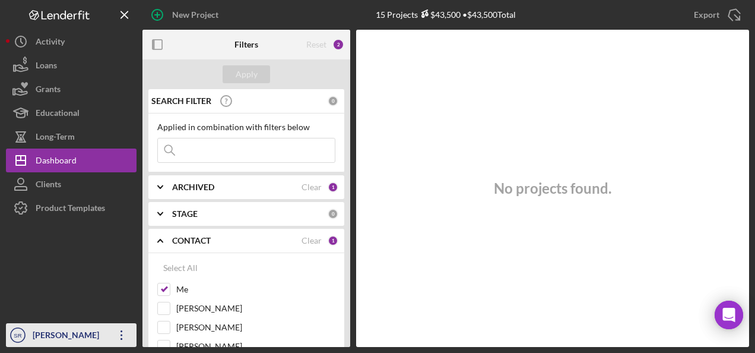
click at [116, 332] on icon "Icon/Overflow" at bounding box center [122, 335] width 30 height 30
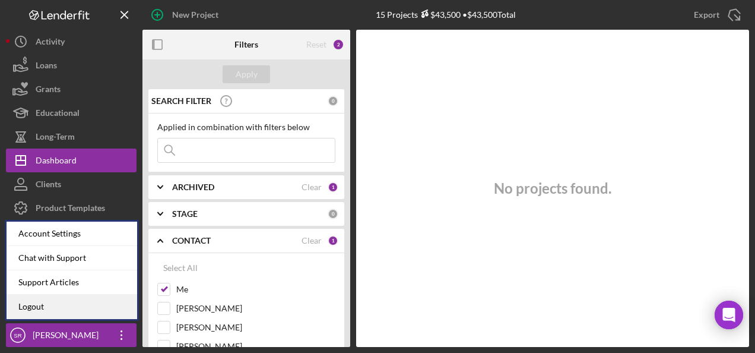
click at [103, 303] on link "Logout" at bounding box center [72, 306] width 131 height 24
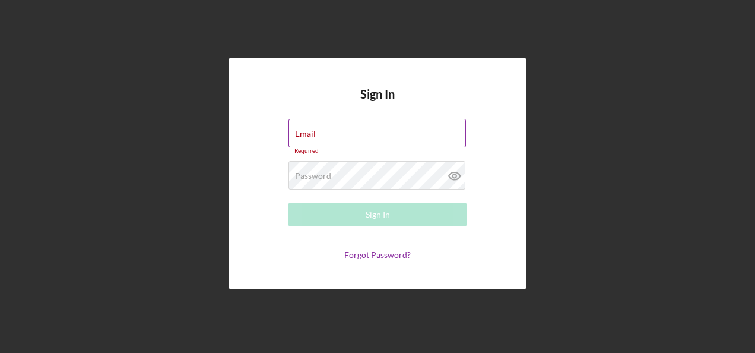
click at [328, 134] on div "Email Required" at bounding box center [377, 137] width 178 height 36
click at [322, 134] on input "Email" at bounding box center [376, 133] width 177 height 28
type input "sandra.romero@hiaseaf.org"
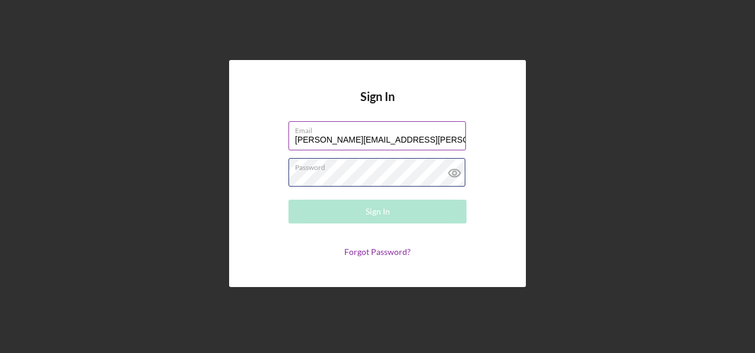
click at [354, 169] on div "Password Required" at bounding box center [377, 173] width 178 height 30
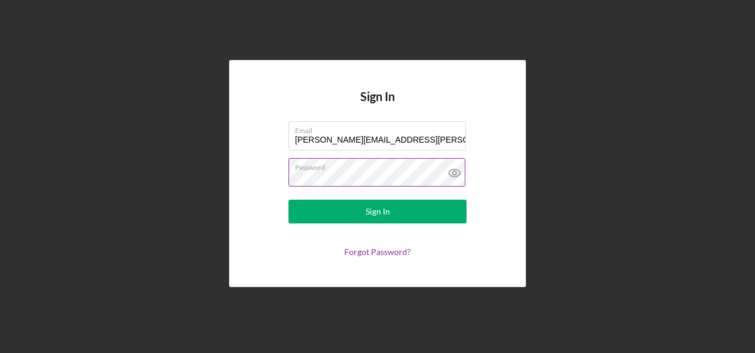
click at [288, 199] on button "Sign In" at bounding box center [377, 211] width 178 height 24
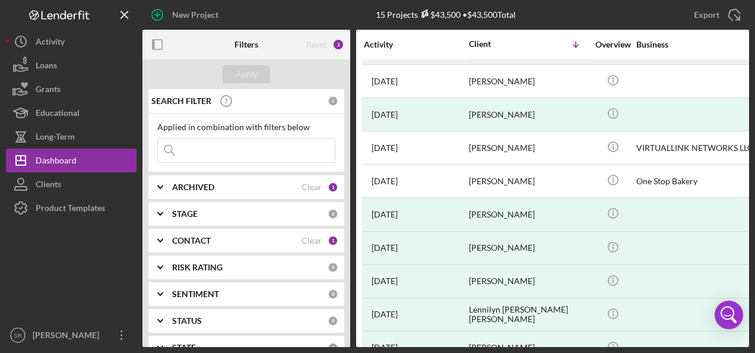
scroll to position [221, 0]
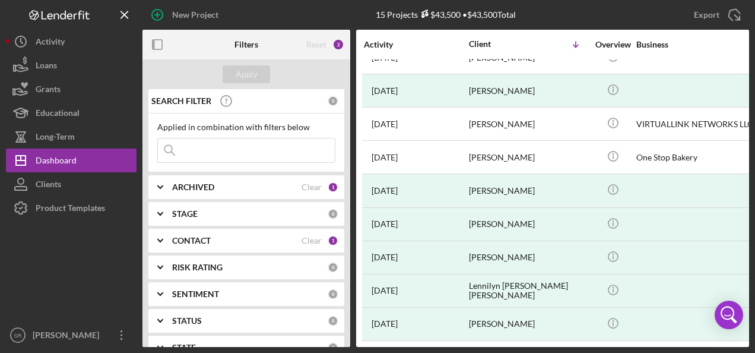
click at [183, 184] on b "ARCHIVED" at bounding box center [193, 186] width 42 height 9
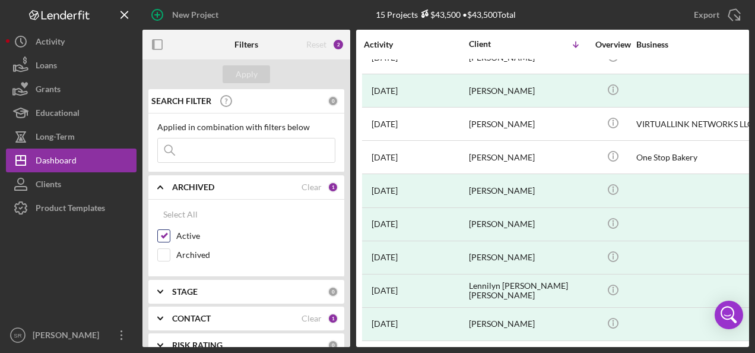
click at [164, 236] on input "Active" at bounding box center [164, 236] width 12 height 12
checkbox input "false"
click at [252, 68] on div "Apply" at bounding box center [247, 74] width 22 height 18
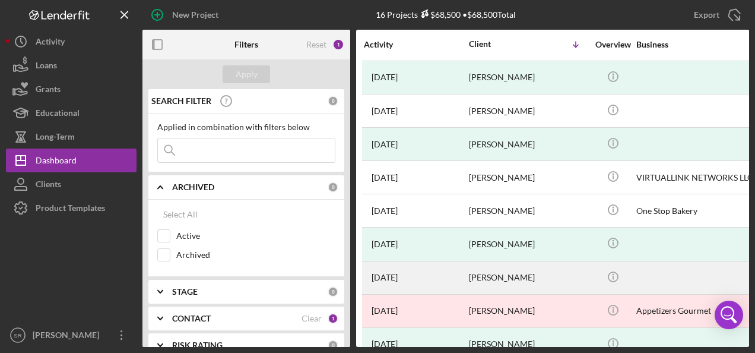
scroll to position [0, 0]
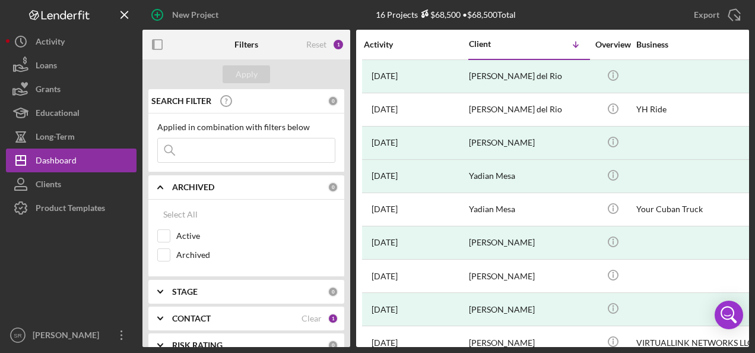
click at [160, 188] on icon "Icon/Expander" at bounding box center [160, 187] width 30 height 30
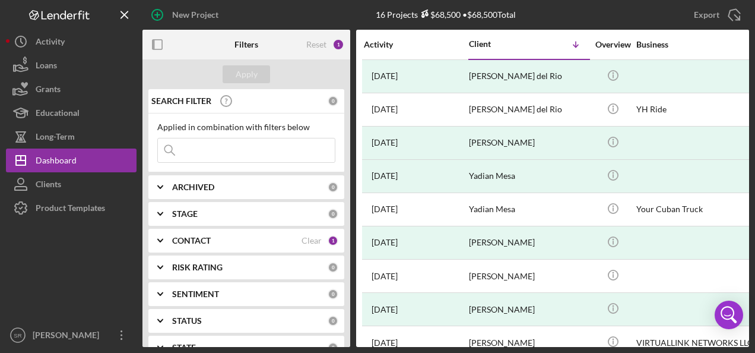
click at [188, 208] on div "STAGE 0" at bounding box center [255, 213] width 166 height 11
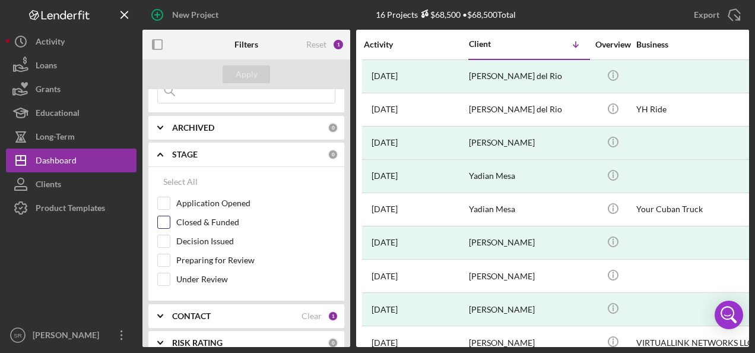
scroll to position [178, 0]
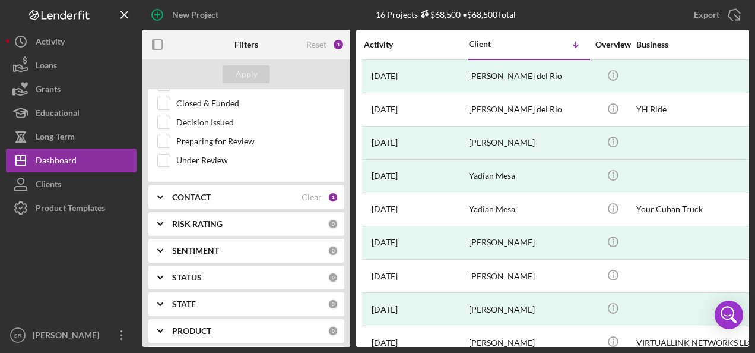
click at [215, 198] on div "CONTACT" at bounding box center [236, 196] width 129 height 9
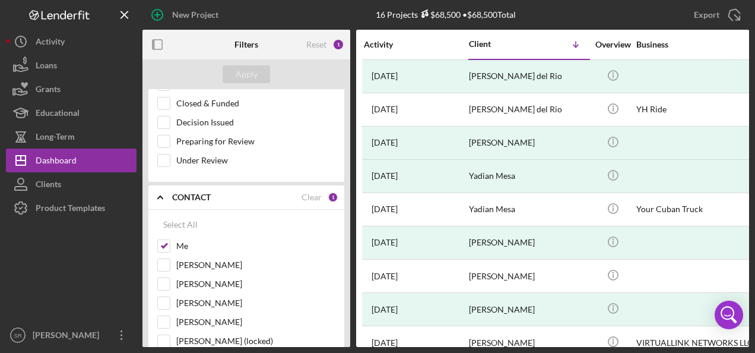
click at [215, 198] on div "CONTACT" at bounding box center [236, 196] width 129 height 9
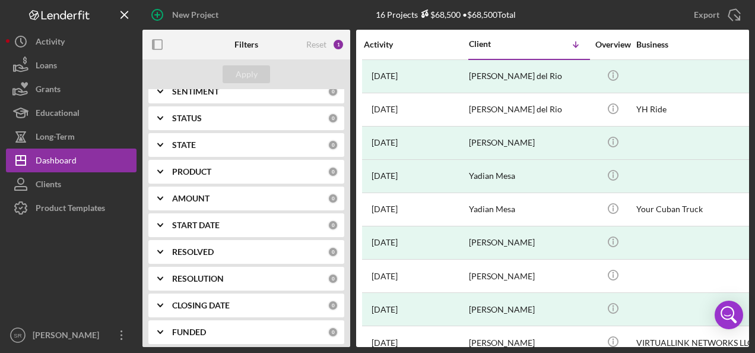
scroll to position [356, 0]
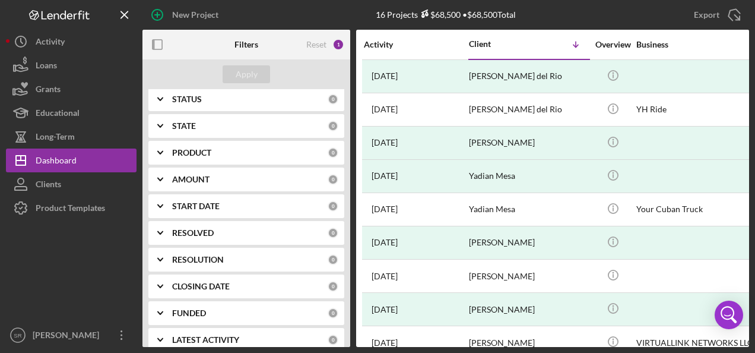
click at [186, 141] on div "PRODUCT 0" at bounding box center [255, 153] width 166 height 24
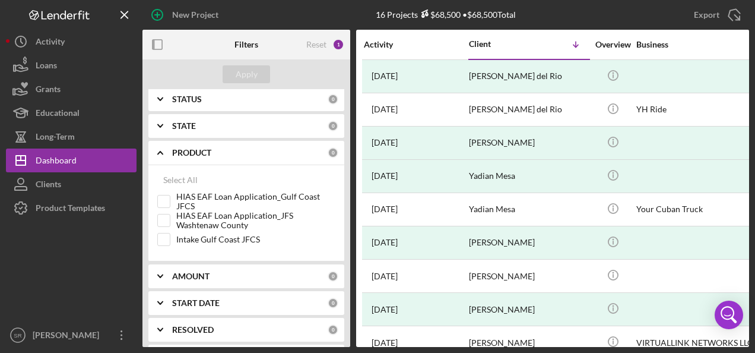
click at [186, 141] on div "PRODUCT 0" at bounding box center [255, 153] width 166 height 24
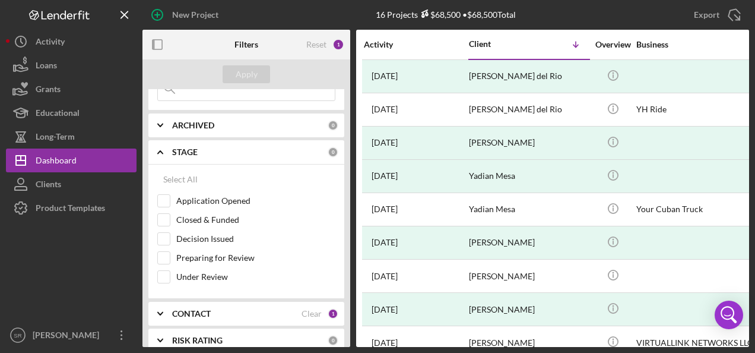
scroll to position [59, 0]
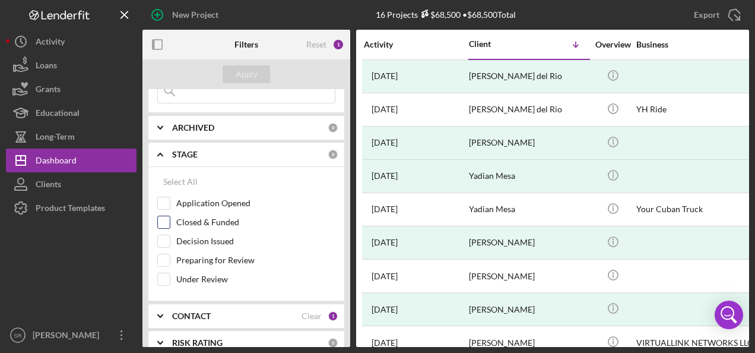
click at [166, 218] on input "Closed & Funded" at bounding box center [164, 222] width 12 height 12
click at [252, 74] on div "Apply" at bounding box center [247, 74] width 22 height 18
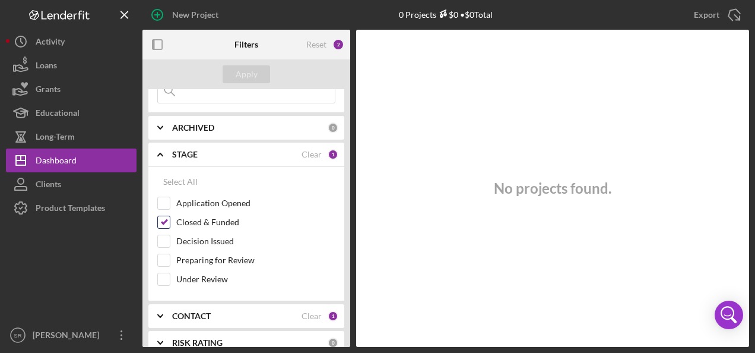
click at [161, 223] on input "Closed & Funded" at bounding box center [164, 222] width 12 height 12
checkbox input "false"
click at [242, 74] on div "Apply" at bounding box center [247, 74] width 22 height 18
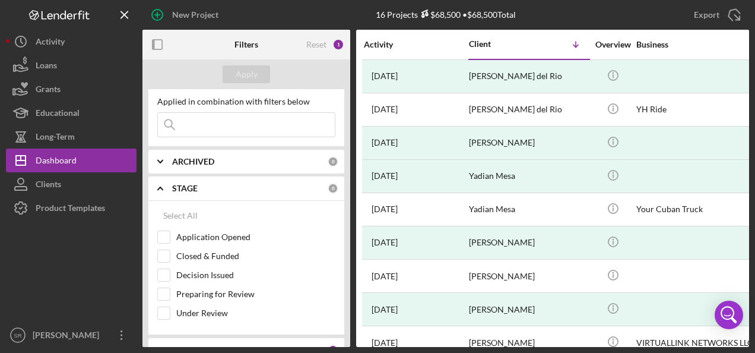
scroll to position [0, 0]
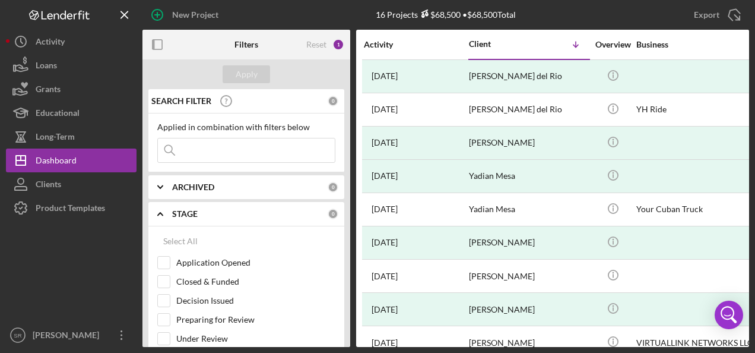
click at [164, 217] on icon "Icon/Expander" at bounding box center [160, 214] width 30 height 30
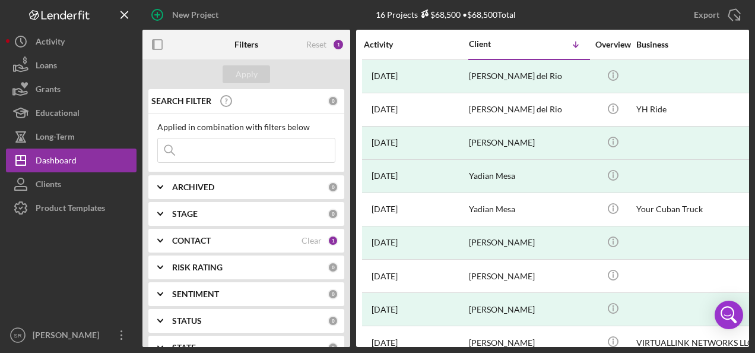
click at [224, 185] on div "ARCHIVED" at bounding box center [250, 186] width 156 height 9
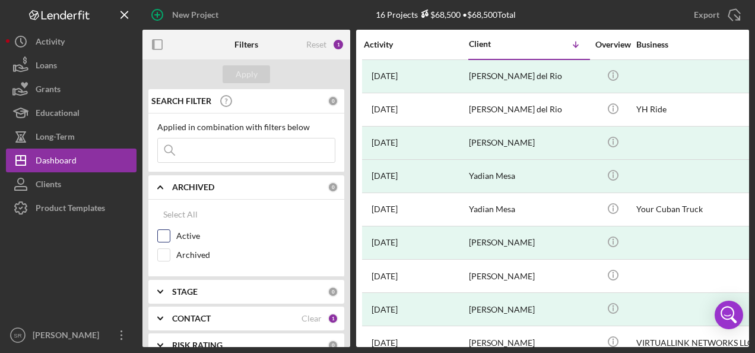
click at [164, 236] on input "Active" at bounding box center [164, 236] width 12 height 12
checkbox input "true"
click at [161, 255] on input "Archived" at bounding box center [164, 255] width 12 height 12
checkbox input "true"
click at [253, 71] on div "Apply" at bounding box center [247, 74] width 22 height 18
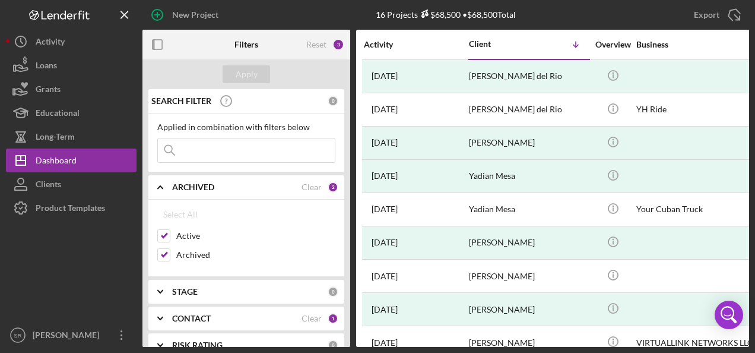
click at [176, 287] on b "STAGE" at bounding box center [185, 291] width 26 height 9
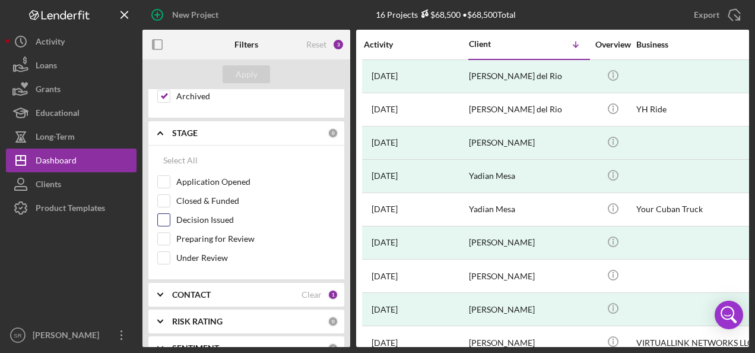
scroll to position [237, 0]
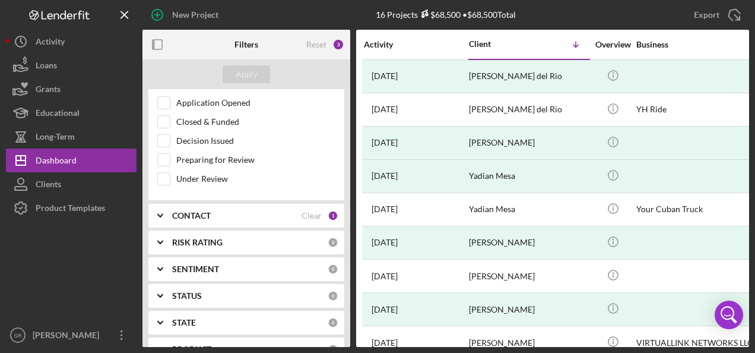
click at [198, 213] on b "CONTACT" at bounding box center [191, 215] width 39 height 9
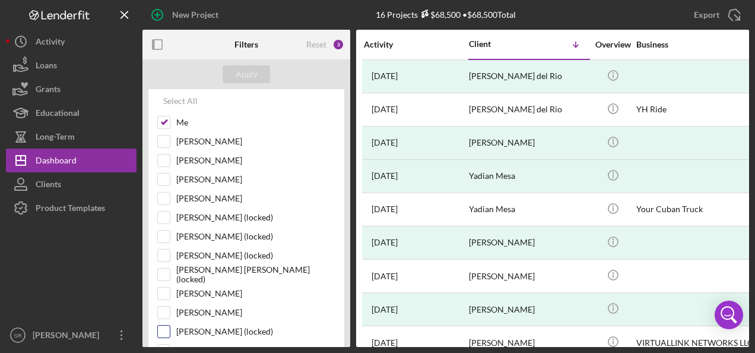
scroll to position [415, 0]
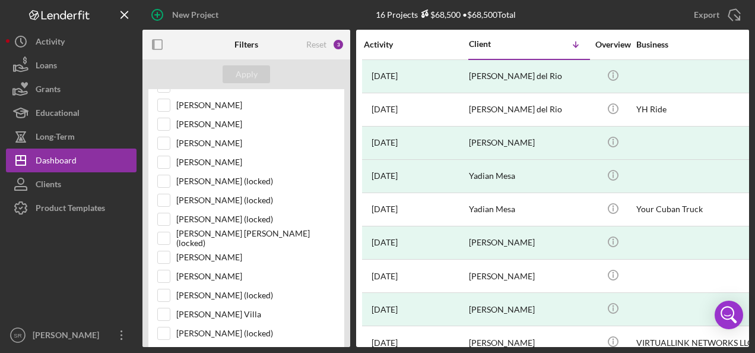
click at [157, 265] on div "Select All Me Mibrak Tewolde Phillip Bailey Lorene Gregory Nathaniel Novak Shay…" at bounding box center [246, 202] width 196 height 305
click at [164, 270] on input "Tiffany Dixon-McGuire" at bounding box center [164, 276] width 12 height 12
checkbox input "true"
click at [241, 74] on div "Apply" at bounding box center [247, 74] width 22 height 18
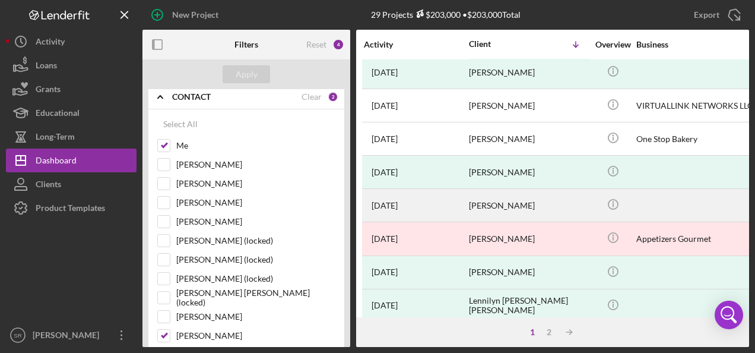
scroll to position [580, 0]
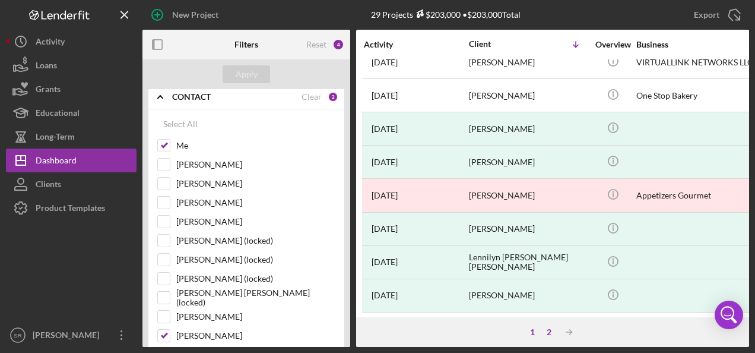
click at [548, 331] on div "2" at bounding box center [549, 331] width 17 height 9
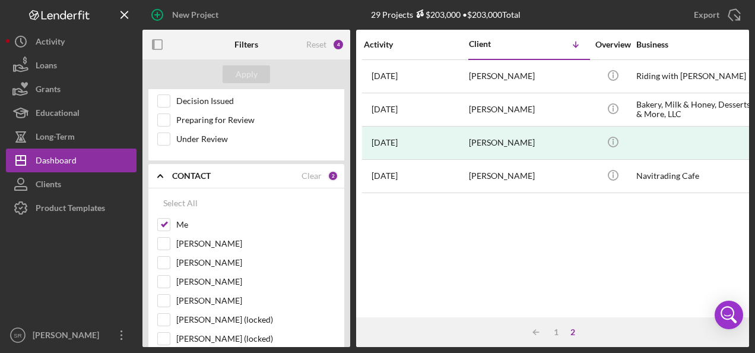
scroll to position [237, 0]
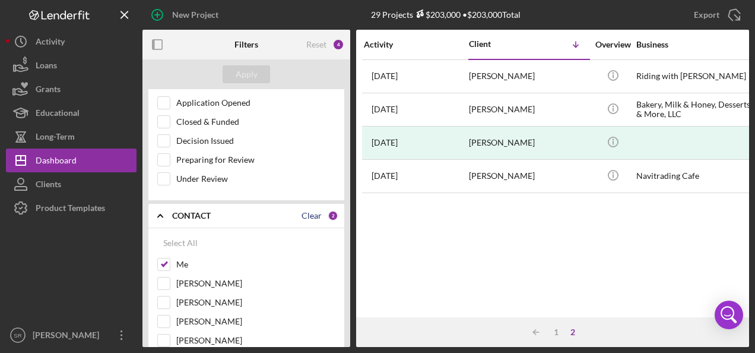
click at [306, 211] on div "Clear" at bounding box center [312, 215] width 20 height 9
checkbox input "false"
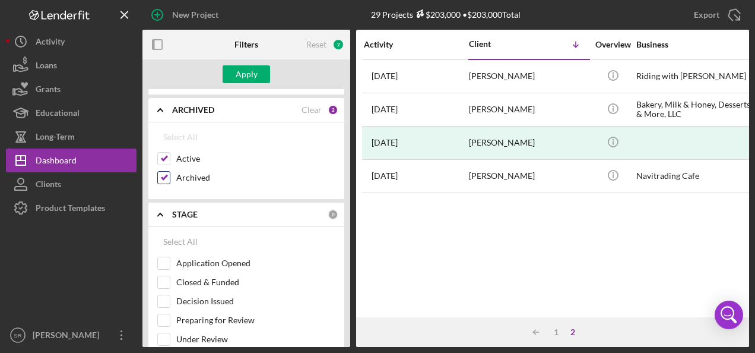
scroll to position [59, 0]
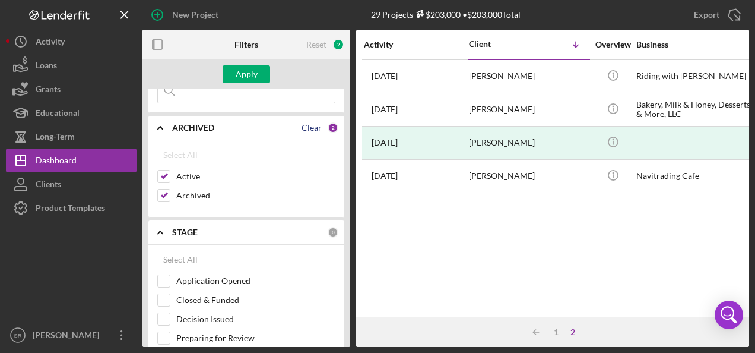
click at [306, 127] on div "Clear" at bounding box center [312, 127] width 20 height 9
checkbox input "false"
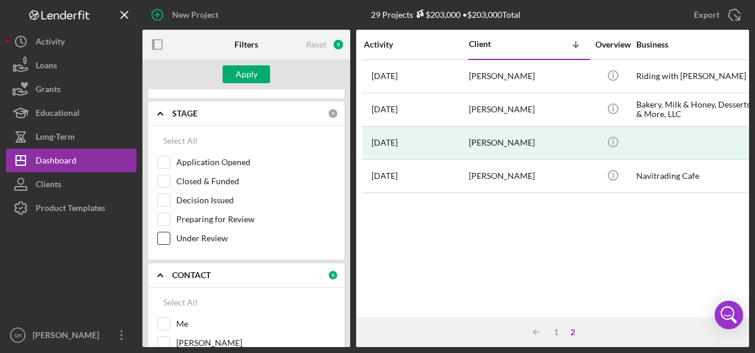
scroll to position [297, 0]
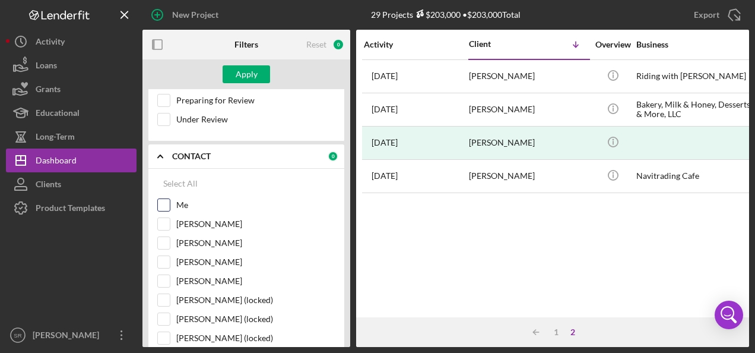
click at [165, 202] on input "Me" at bounding box center [164, 205] width 12 height 12
checkbox input "true"
click at [249, 65] on div "Apply" at bounding box center [246, 74] width 208 height 30
click at [246, 75] on div "Apply" at bounding box center [247, 74] width 22 height 18
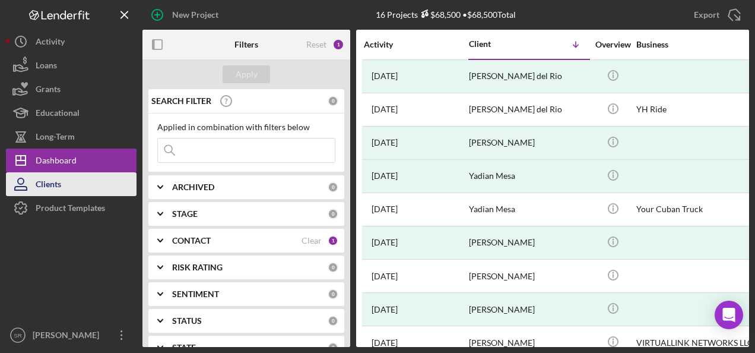
click at [85, 178] on button "Clients" at bounding box center [71, 184] width 131 height 24
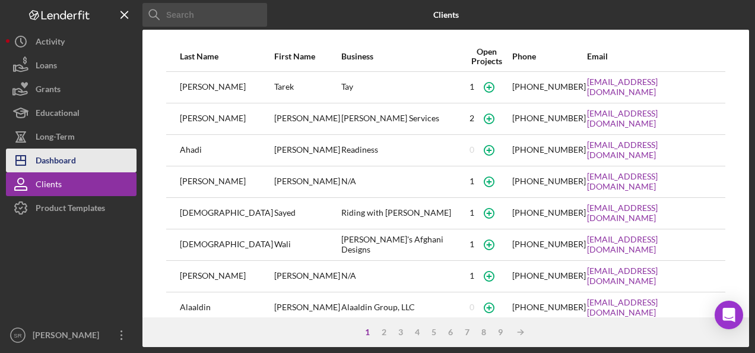
click at [89, 158] on button "Icon/Dashboard Dashboard" at bounding box center [71, 160] width 131 height 24
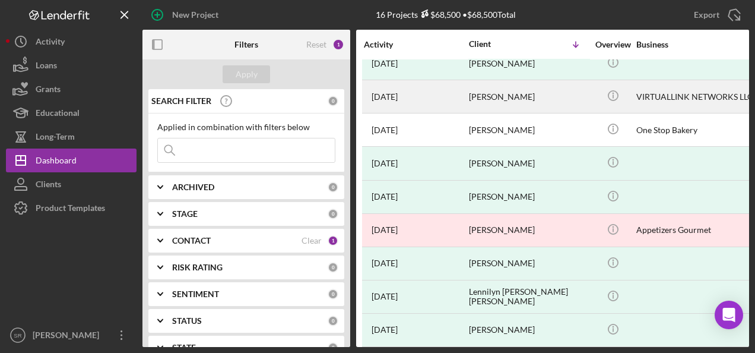
scroll to position [254, 0]
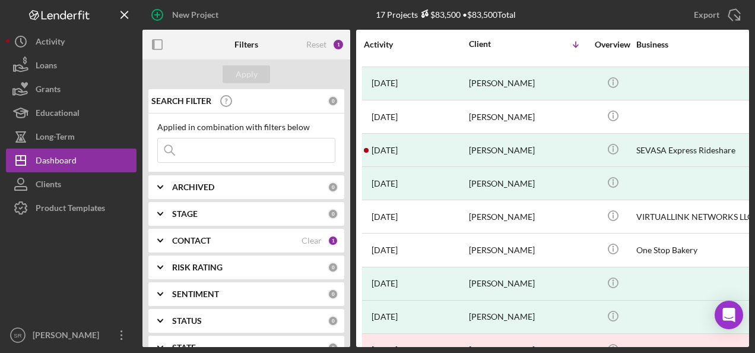
scroll to position [178, 0]
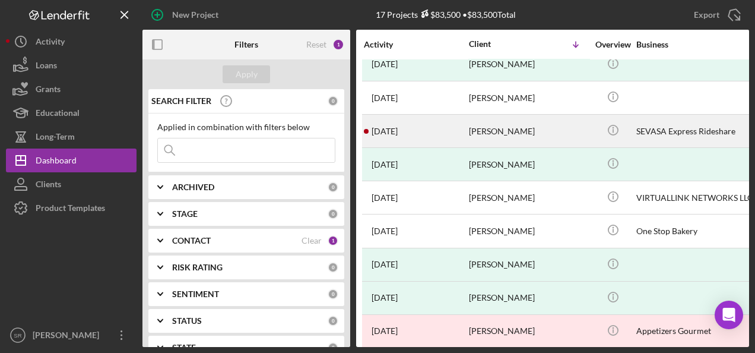
click at [430, 133] on div "[DATE] [PERSON_NAME]" at bounding box center [416, 130] width 104 height 31
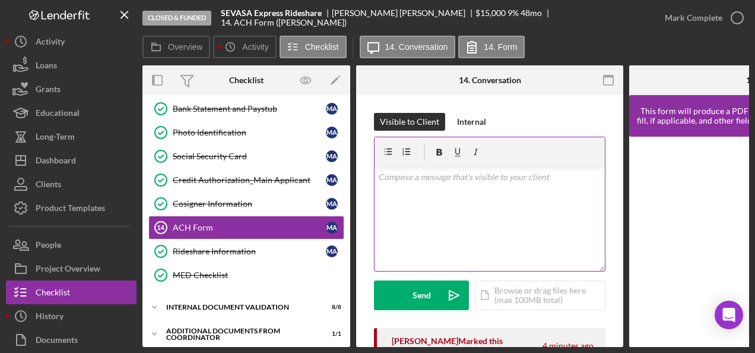
scroll to position [178, 0]
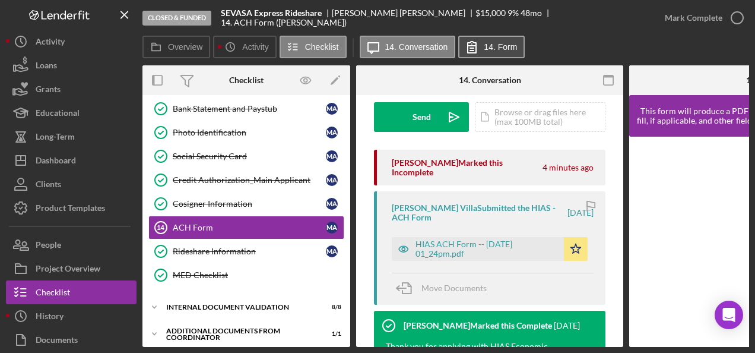
click at [480, 47] on icon at bounding box center [472, 47] width 30 height 30
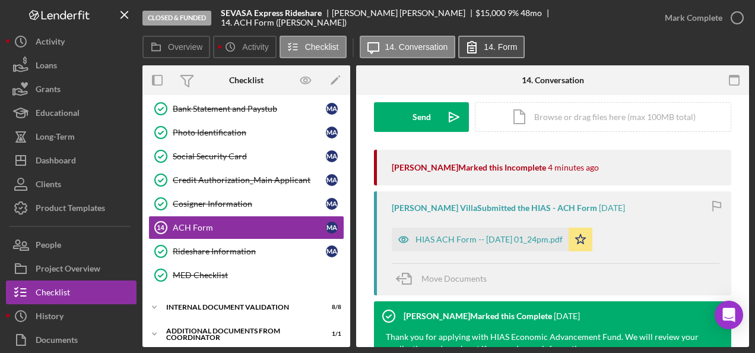
click at [497, 45] on label "14. Form" at bounding box center [500, 46] width 33 height 9
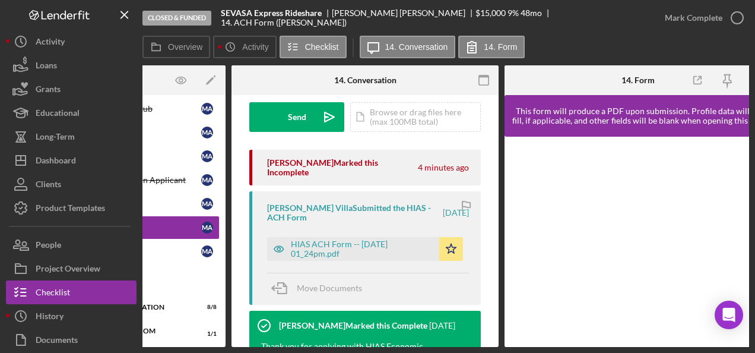
scroll to position [0, 147]
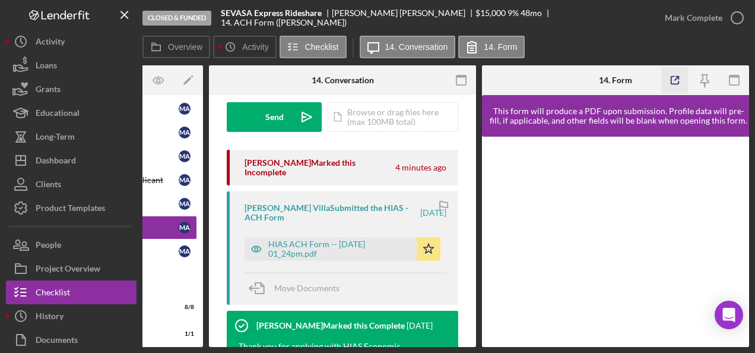
click at [675, 77] on icon "button" at bounding box center [675, 80] width 27 height 27
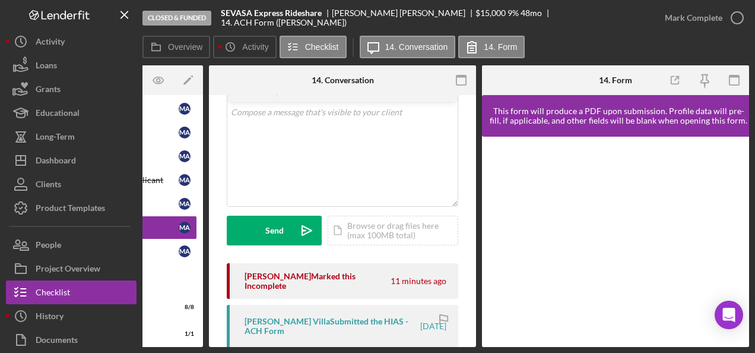
scroll to position [119, 0]
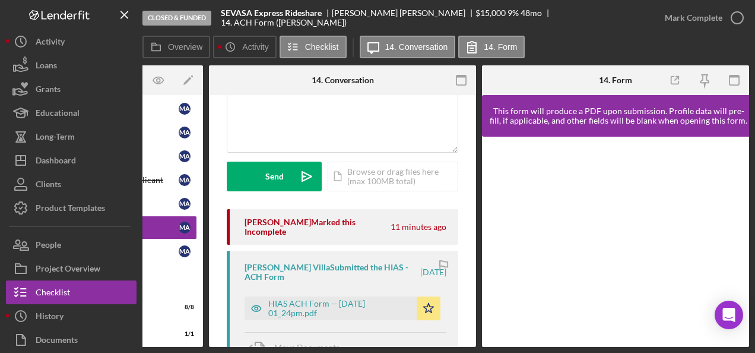
drag, startPoint x: 264, startPoint y: 347, endPoint x: 222, endPoint y: 347, distance: 42.1
click at [222, 347] on div "Closed & Funded SEVASA Express Rideshare [PERSON_NAME] $15,000 9 % 48 mo 14. AC…" at bounding box center [377, 176] width 755 height 353
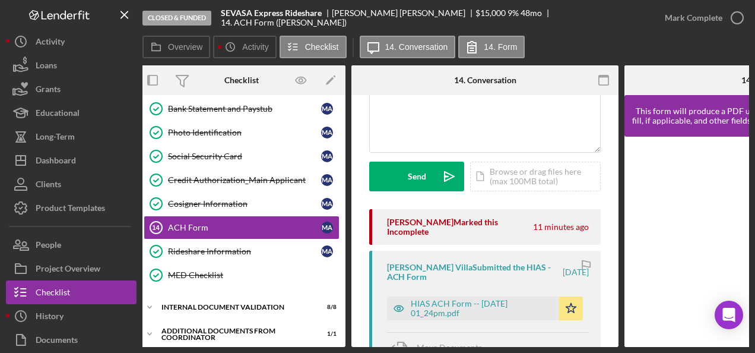
scroll to position [0, 0]
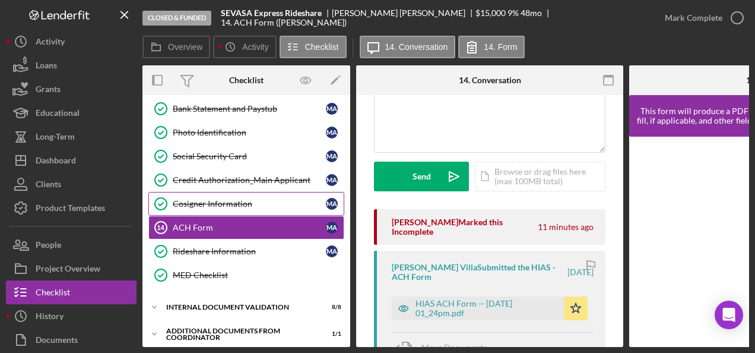
click at [205, 199] on div "Cosigner Information" at bounding box center [249, 203] width 153 height 9
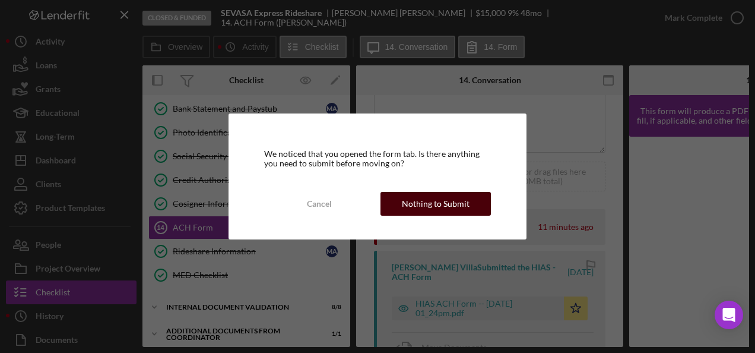
click at [407, 201] on div "Nothing to Submit" at bounding box center [436, 204] width 68 height 24
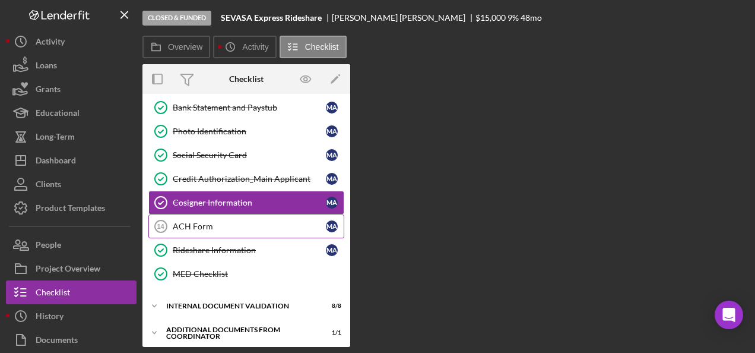
click at [229, 223] on div "ACH Form" at bounding box center [249, 225] width 153 height 9
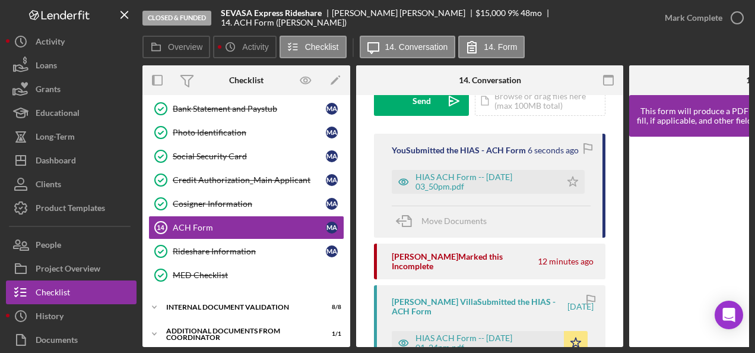
scroll to position [178, 0]
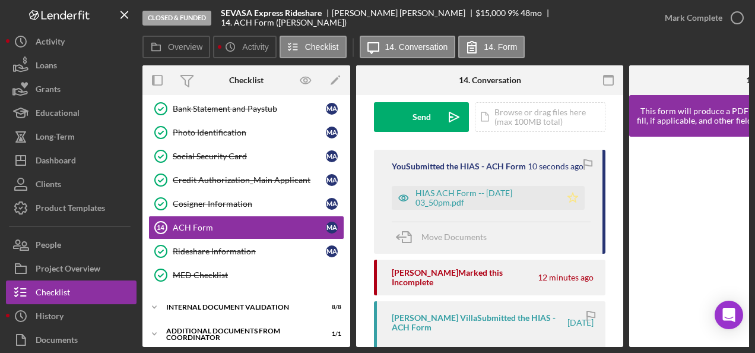
click at [566, 198] on icon "Icon/Star" at bounding box center [573, 198] width 24 height 24
click at [585, 160] on icon "button" at bounding box center [588, 164] width 27 height 27
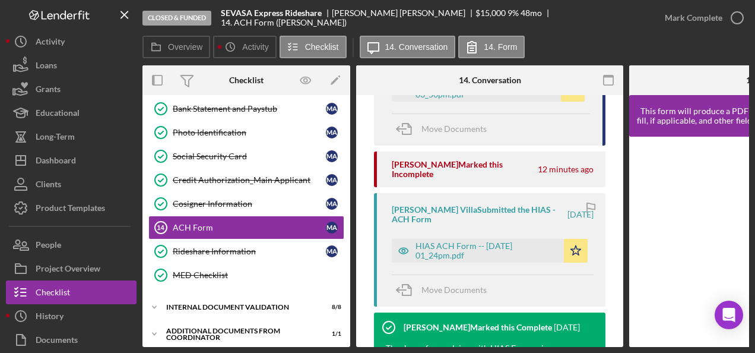
scroll to position [297, 0]
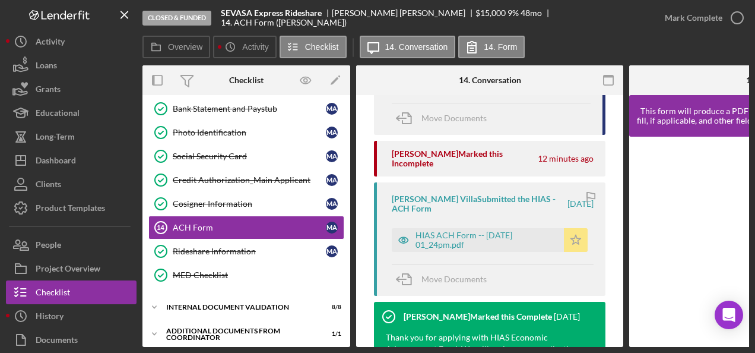
click at [573, 237] on polygon "button" at bounding box center [576, 239] width 10 height 9
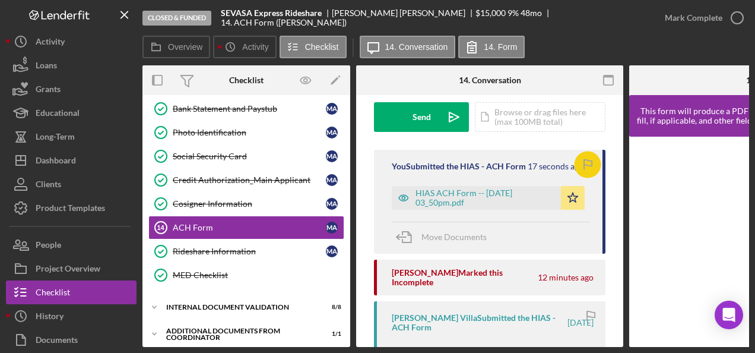
scroll to position [119, 0]
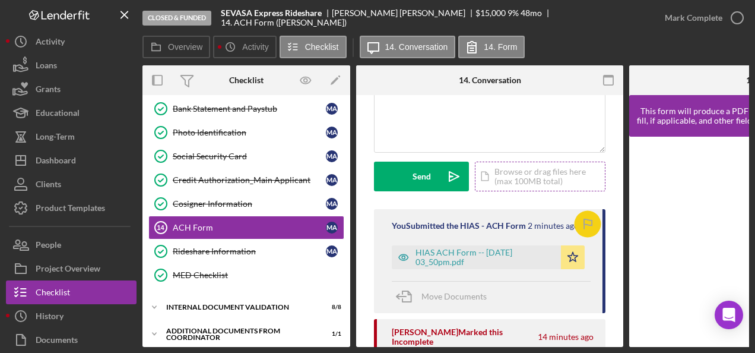
click at [512, 173] on div "Icon/Document Browse or drag files here (max 100MB total) Tap to choose files o…" at bounding box center [540, 176] width 131 height 30
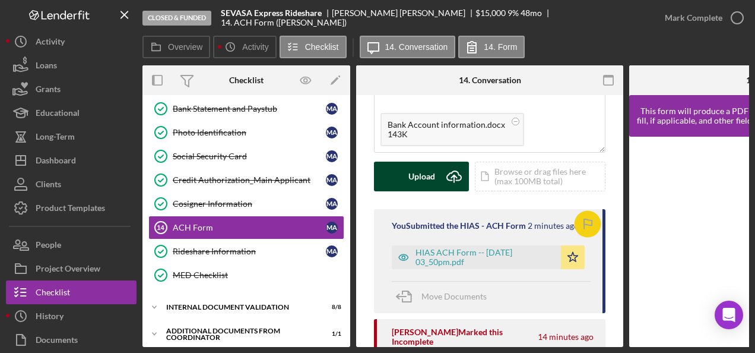
click at [427, 173] on div "Upload" at bounding box center [421, 176] width 27 height 30
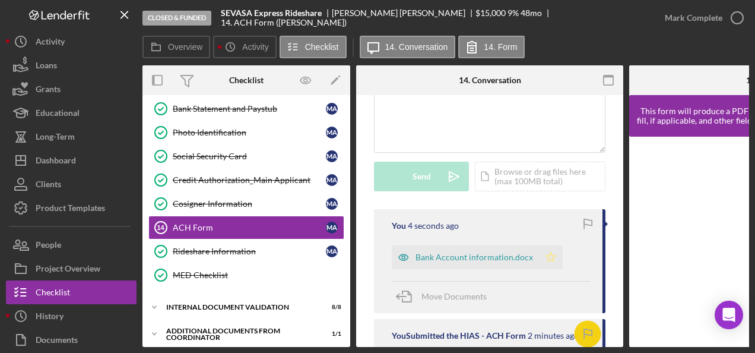
click at [548, 258] on icon "Icon/Star" at bounding box center [551, 257] width 24 height 24
click at [587, 220] on icon "button" at bounding box center [588, 222] width 8 height 7
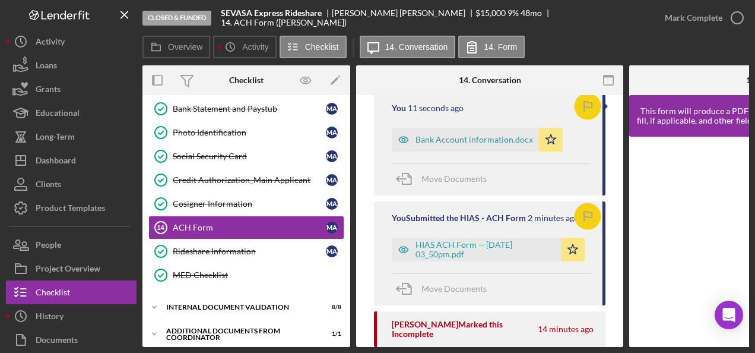
scroll to position [237, 0]
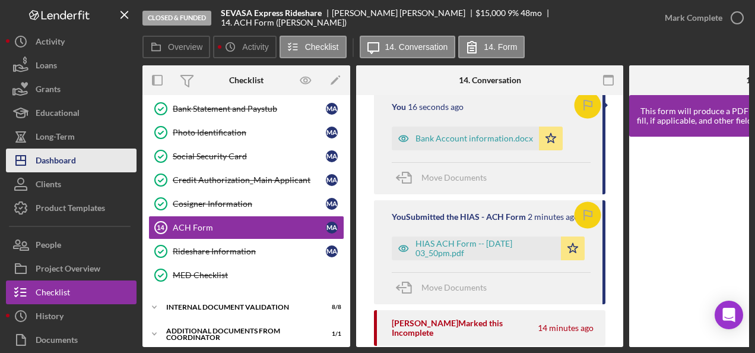
click at [69, 161] on div "Dashboard" at bounding box center [56, 161] width 40 height 27
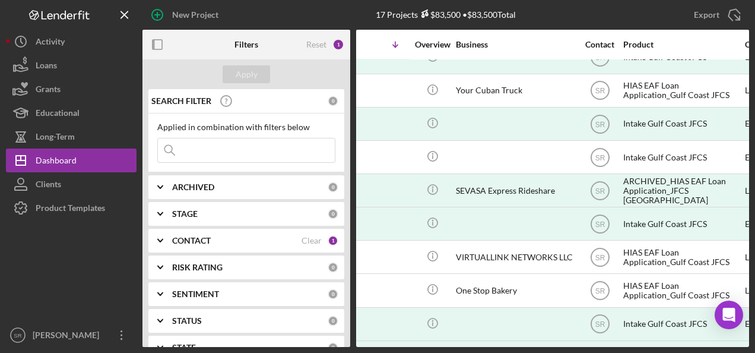
scroll to position [119, 254]
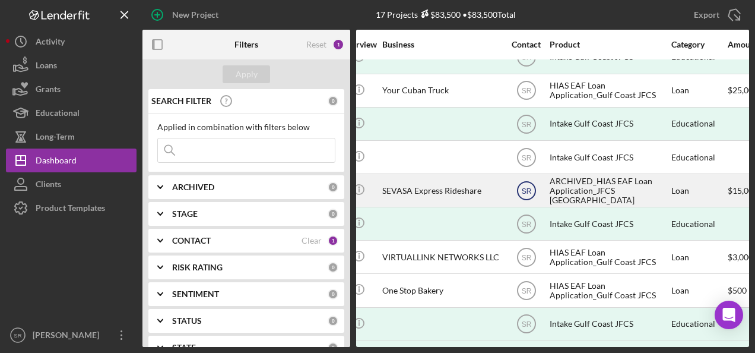
click at [526, 188] on text "SR" at bounding box center [526, 190] width 10 height 8
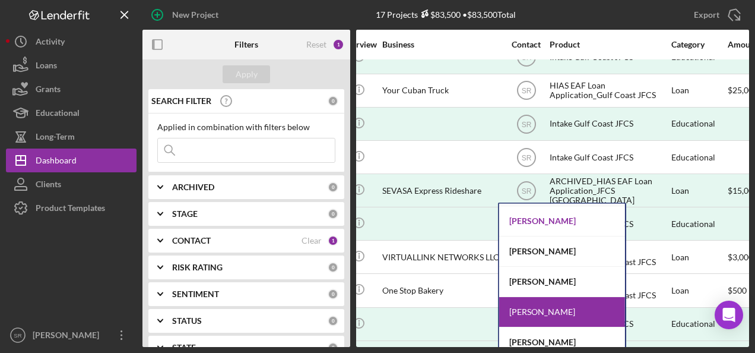
scroll to position [62, 0]
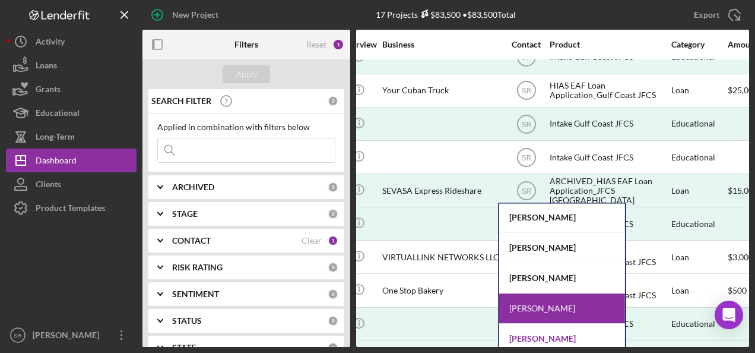
click at [535, 332] on div "Tiffany Dixon-McGuire" at bounding box center [562, 338] width 126 height 30
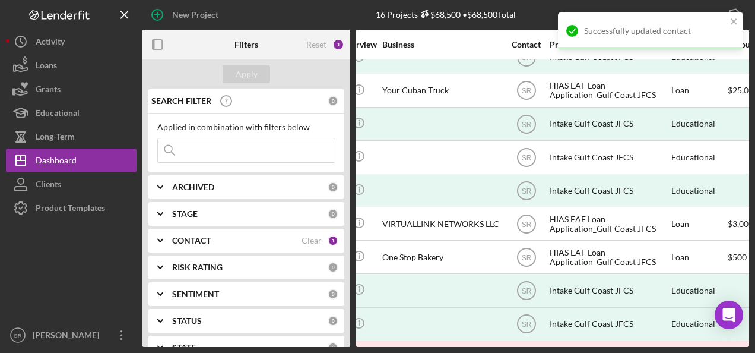
scroll to position [119, 0]
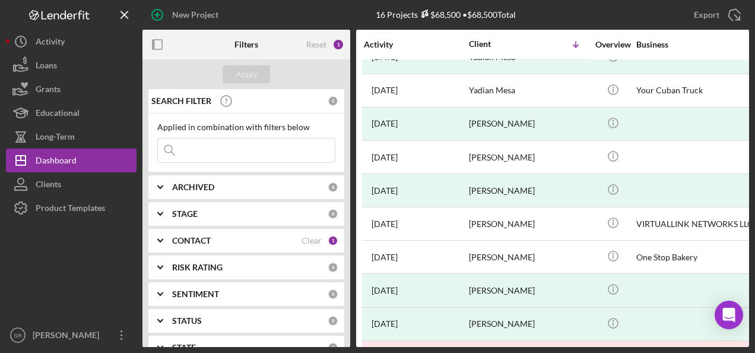
click at [242, 239] on div "CONTACT" at bounding box center [236, 240] width 129 height 9
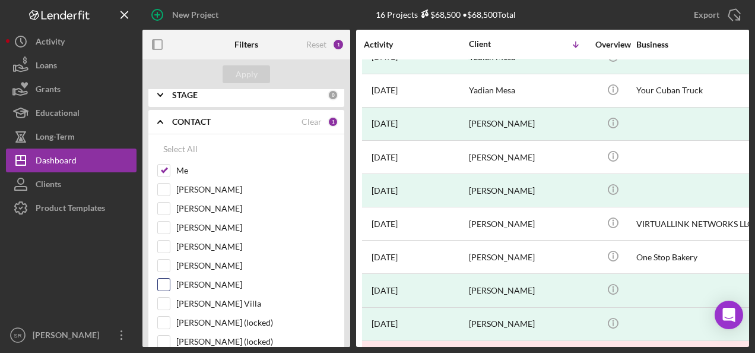
click at [198, 288] on div "Tiffany Dixon-McGuire" at bounding box center [246, 287] width 178 height 19
click at [166, 280] on input "Tiffany Dixon-McGuire" at bounding box center [164, 284] width 12 height 12
checkbox input "true"
click at [239, 73] on div "Apply" at bounding box center [247, 74] width 22 height 18
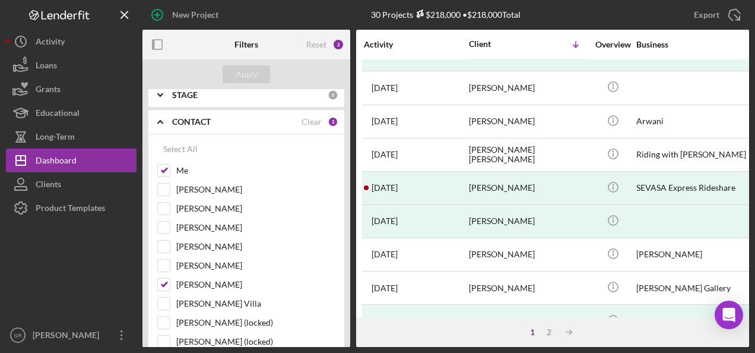
scroll to position [356, 0]
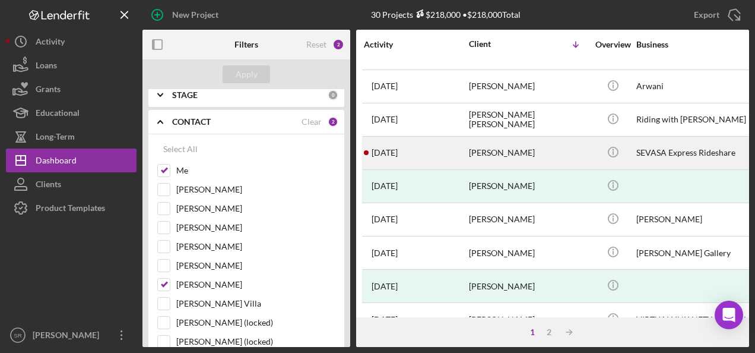
click at [495, 146] on div "Miguel Alarcon" at bounding box center [528, 152] width 119 height 31
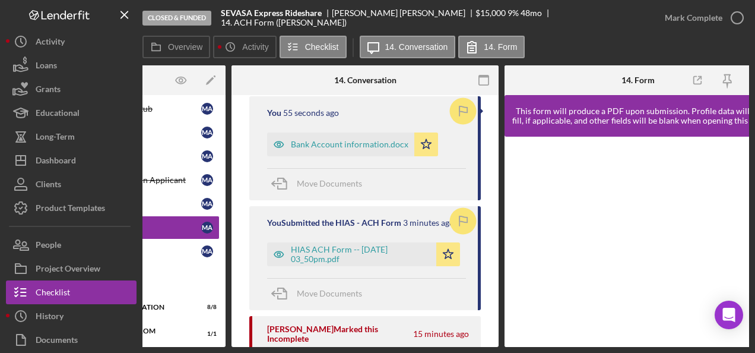
scroll to position [178, 0]
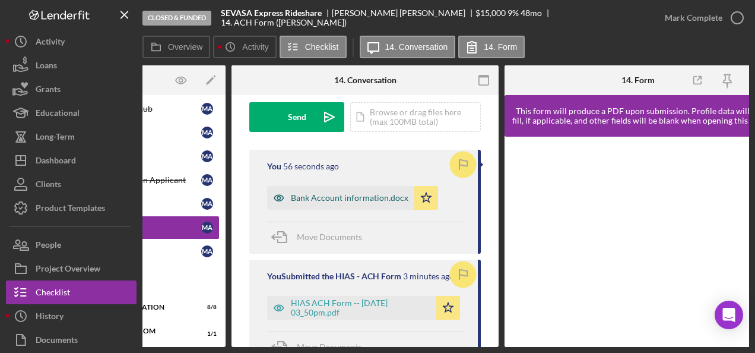
click at [320, 198] on div "Bank Account information.docx" at bounding box center [350, 197] width 118 height 9
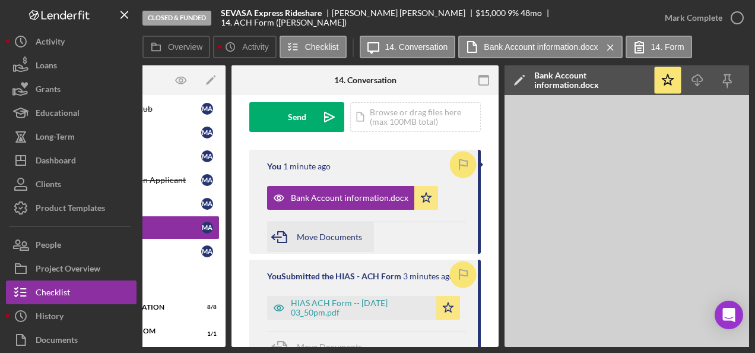
scroll to position [237, 0]
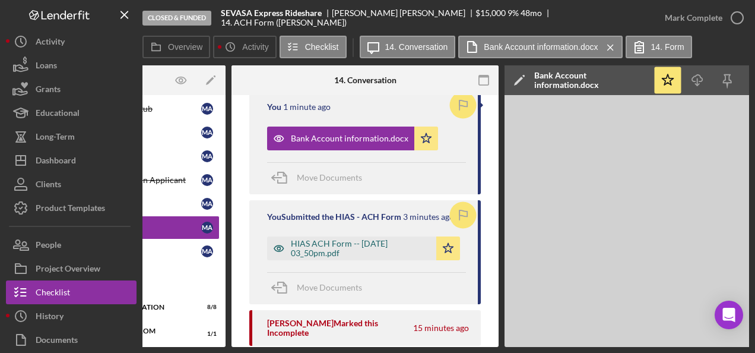
click at [312, 246] on div "HIAS ACH Form -- 2025-10-03 03_50pm.pdf" at bounding box center [360, 248] width 139 height 19
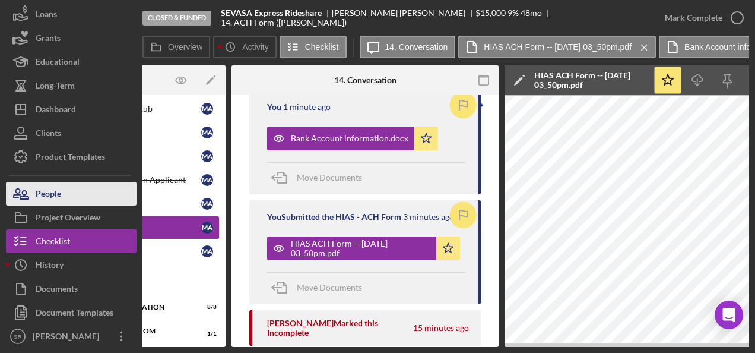
scroll to position [52, 0]
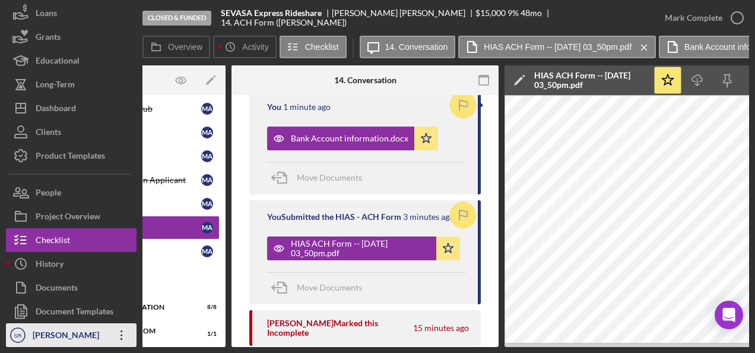
click at [108, 335] on icon "Icon/Overflow" at bounding box center [122, 335] width 30 height 30
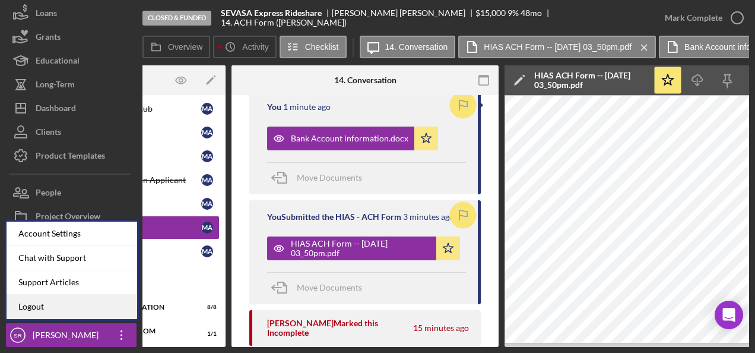
click at [78, 304] on link "Logout" at bounding box center [72, 306] width 131 height 24
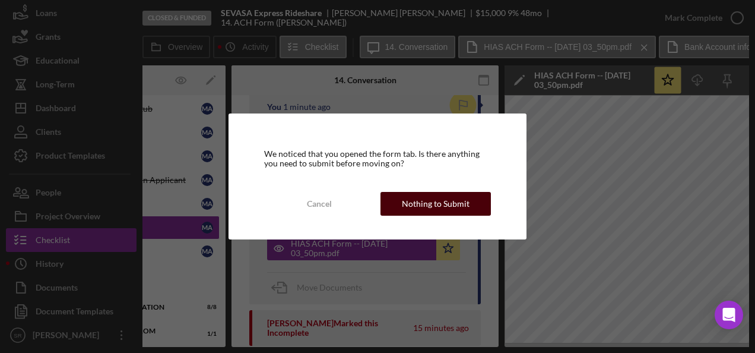
click at [420, 202] on div "Nothing to Submit" at bounding box center [436, 204] width 68 height 24
